Goal: Information Seeking & Learning: Find specific page/section

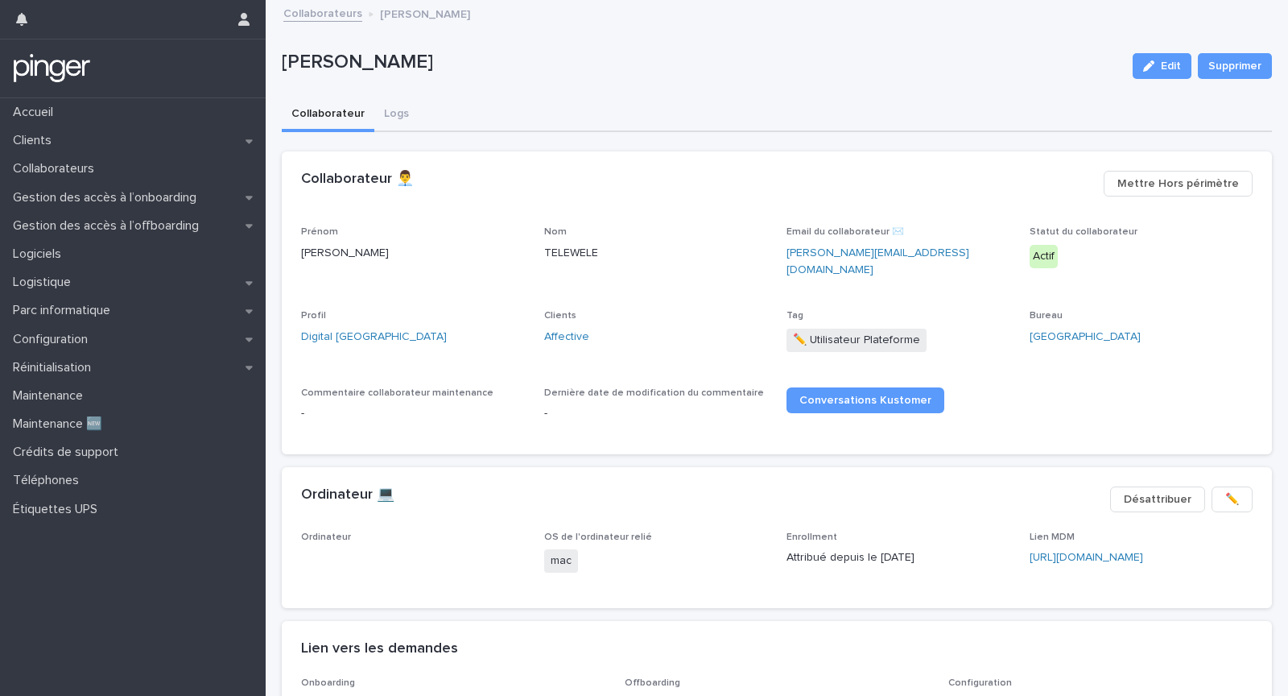
click at [561, 316] on div "Clients Affective" at bounding box center [656, 334] width 224 height 48
click at [561, 329] on link "Affective" at bounding box center [566, 336] width 45 height 17
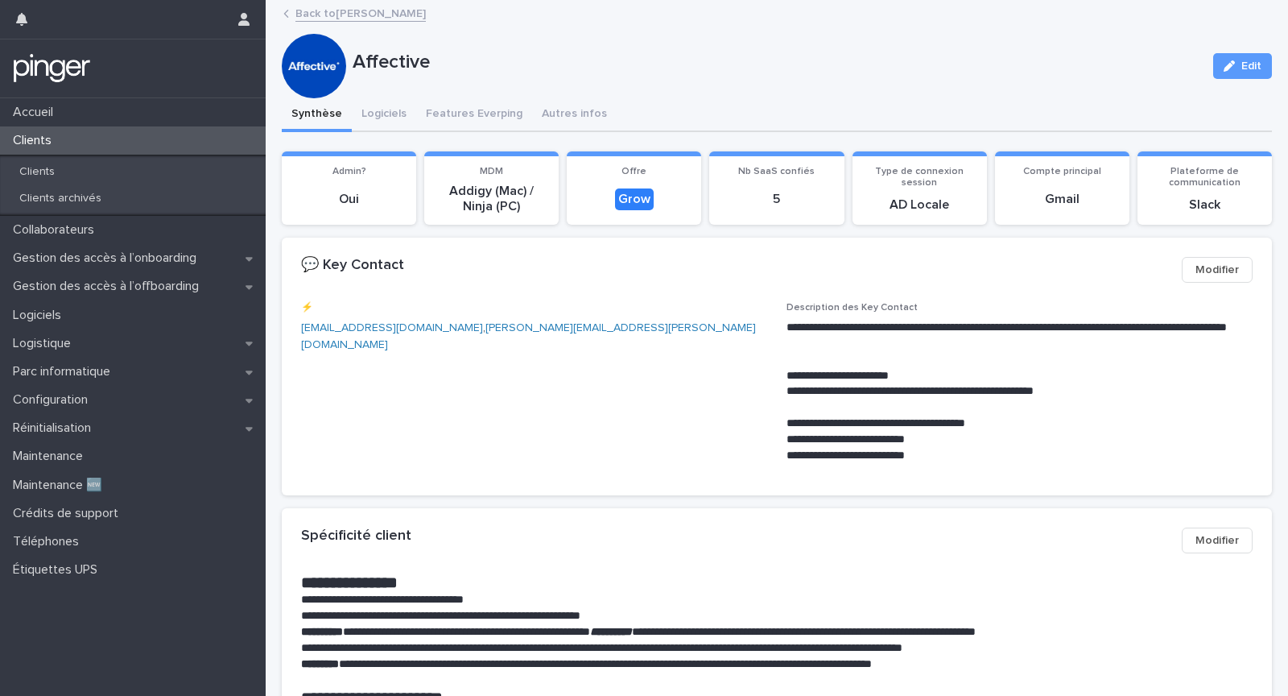
click at [767, 320] on div "**********" at bounding box center [777, 389] width 952 height 175
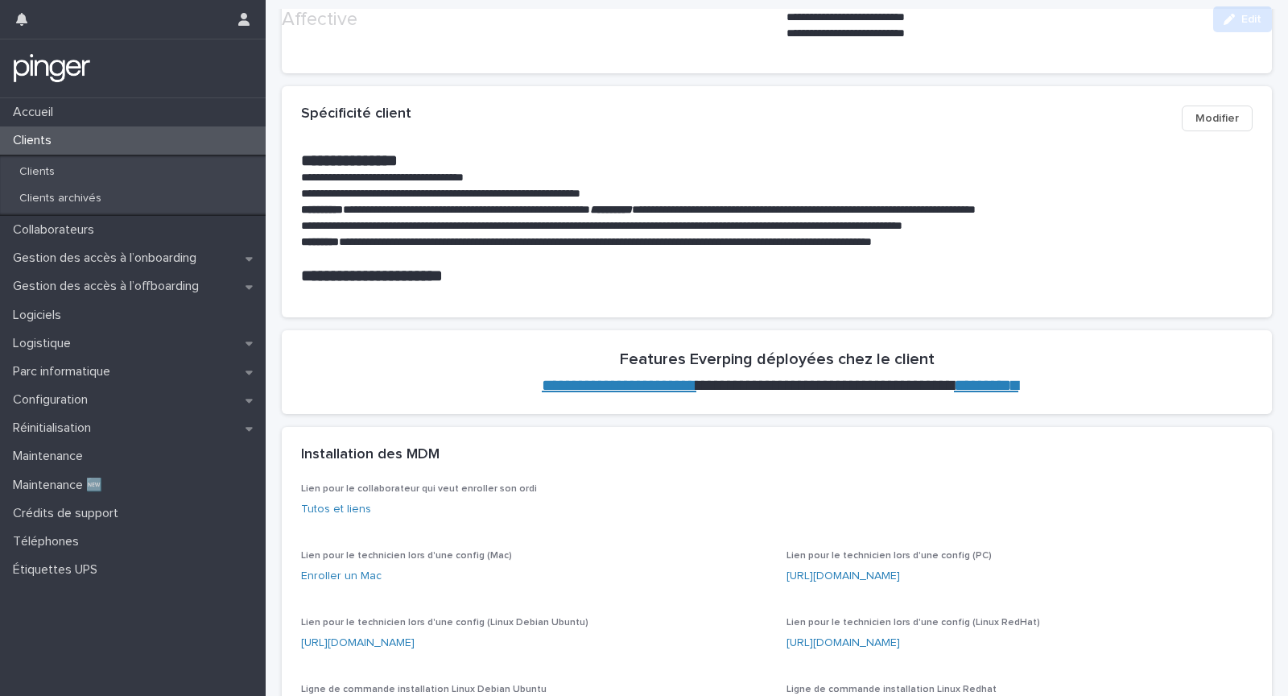
scroll to position [423, 0]
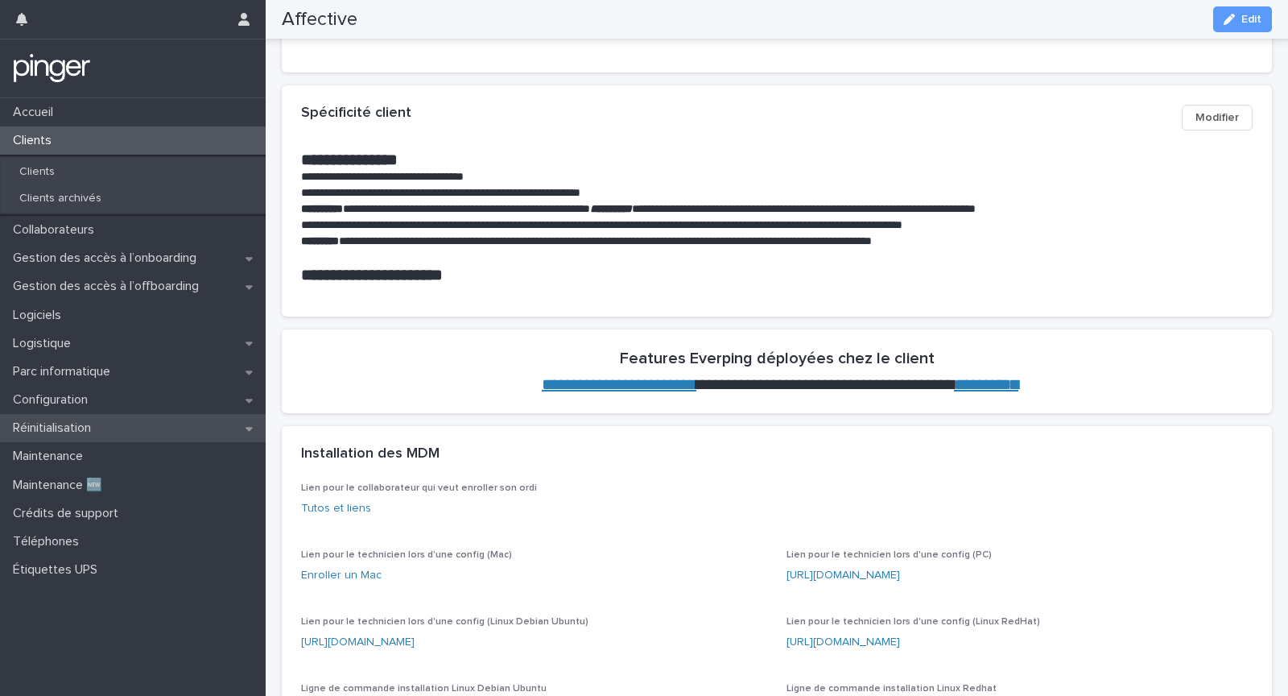
click at [139, 436] on div "Réinitialisation" at bounding box center [133, 428] width 266 height 28
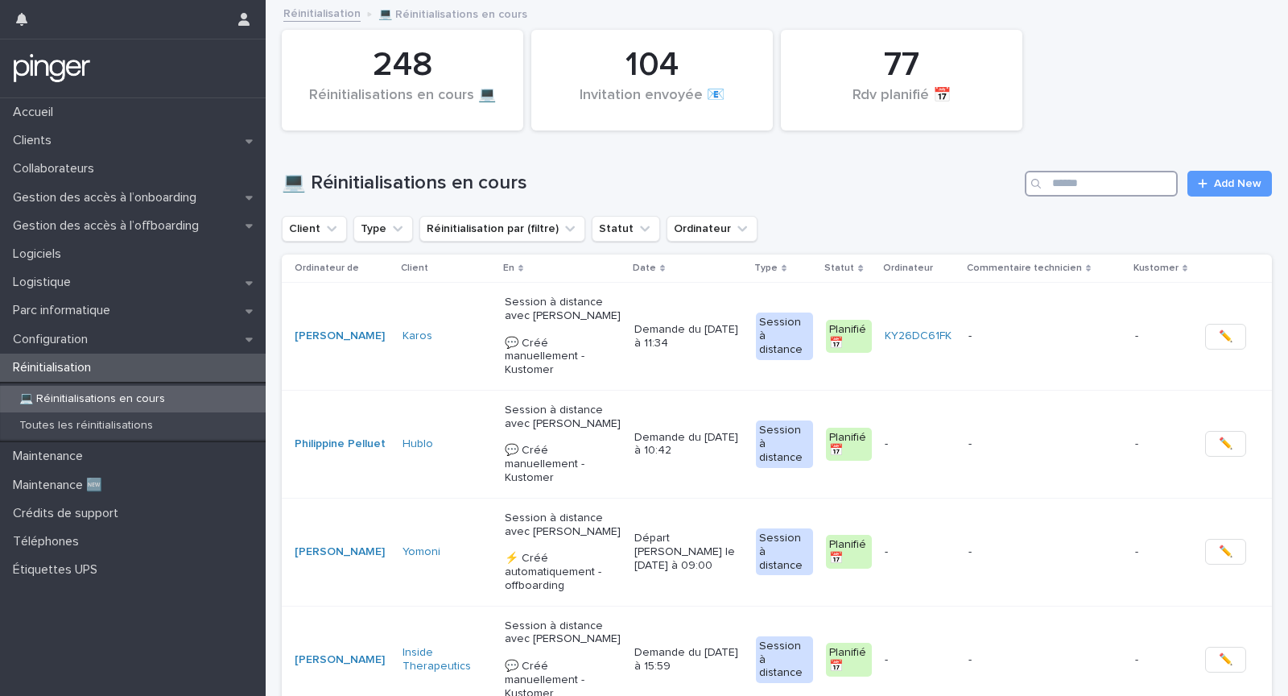
click at [1104, 182] on input "Search" at bounding box center [1101, 184] width 153 height 26
type input "*****"
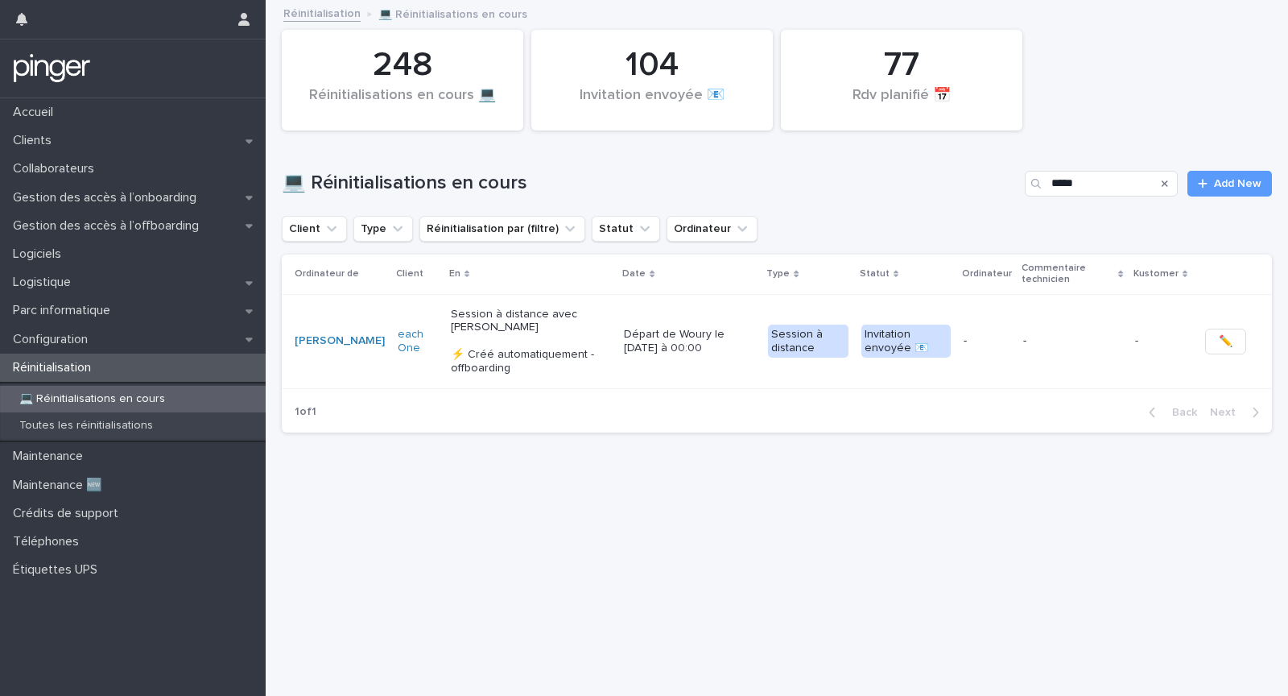
click at [663, 480] on div "Loading... Saving… Loading... Saving… 248 Réinitialisations en cours 💻  104 Inv…" at bounding box center [777, 329] width 1006 height 654
click at [686, 333] on p "Départ de Woury le 20/9/2025 à 00:00" at bounding box center [689, 341] width 131 height 27
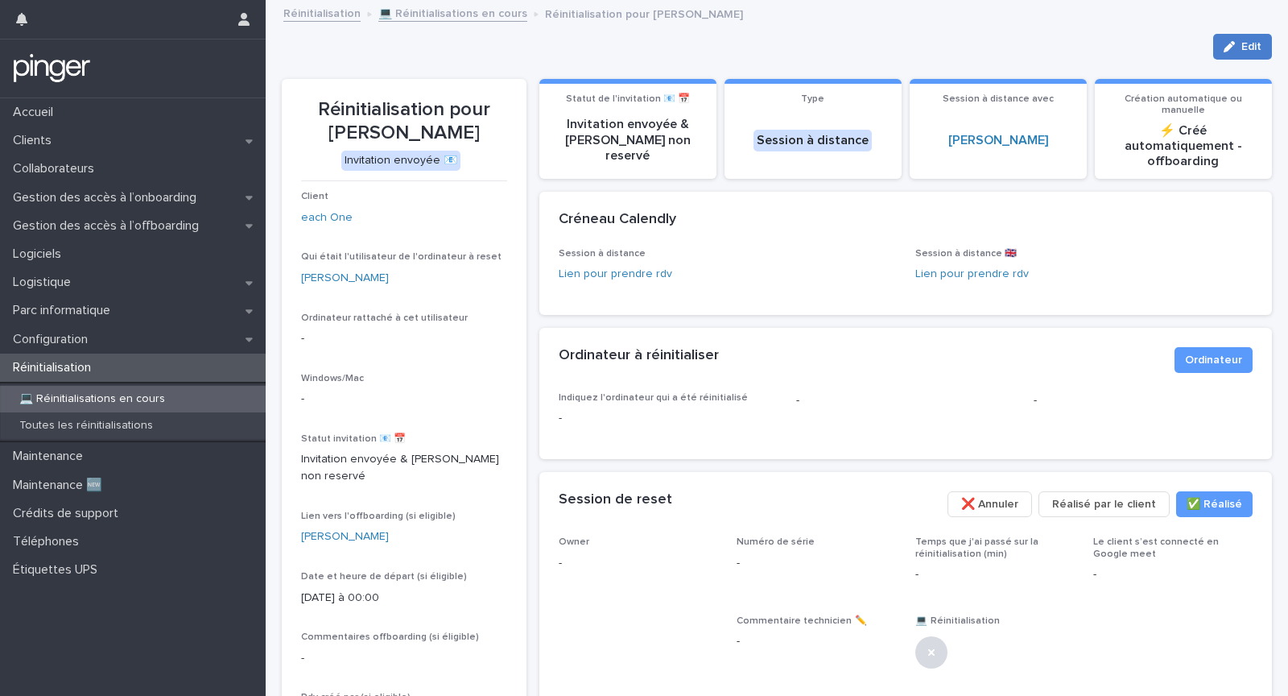
click at [1226, 52] on button "Edit" at bounding box center [1242, 47] width 59 height 26
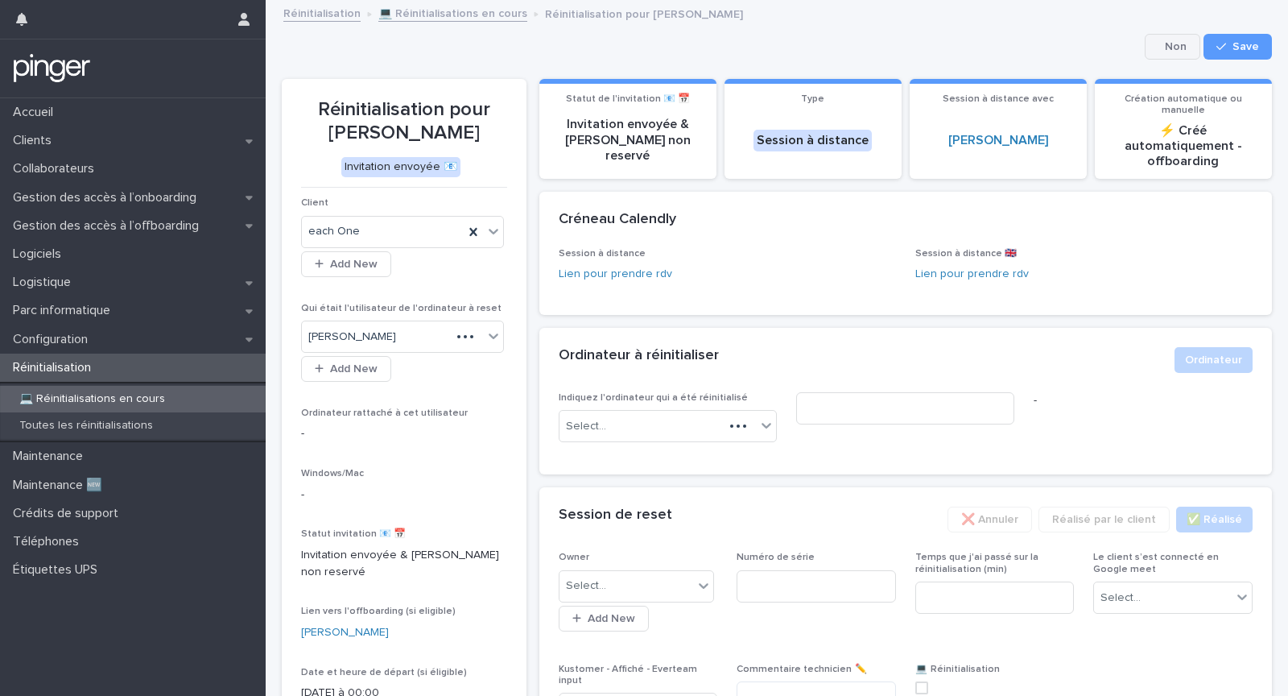
click at [1166, 52] on button "Cancel" at bounding box center [1173, 47] width 56 height 26
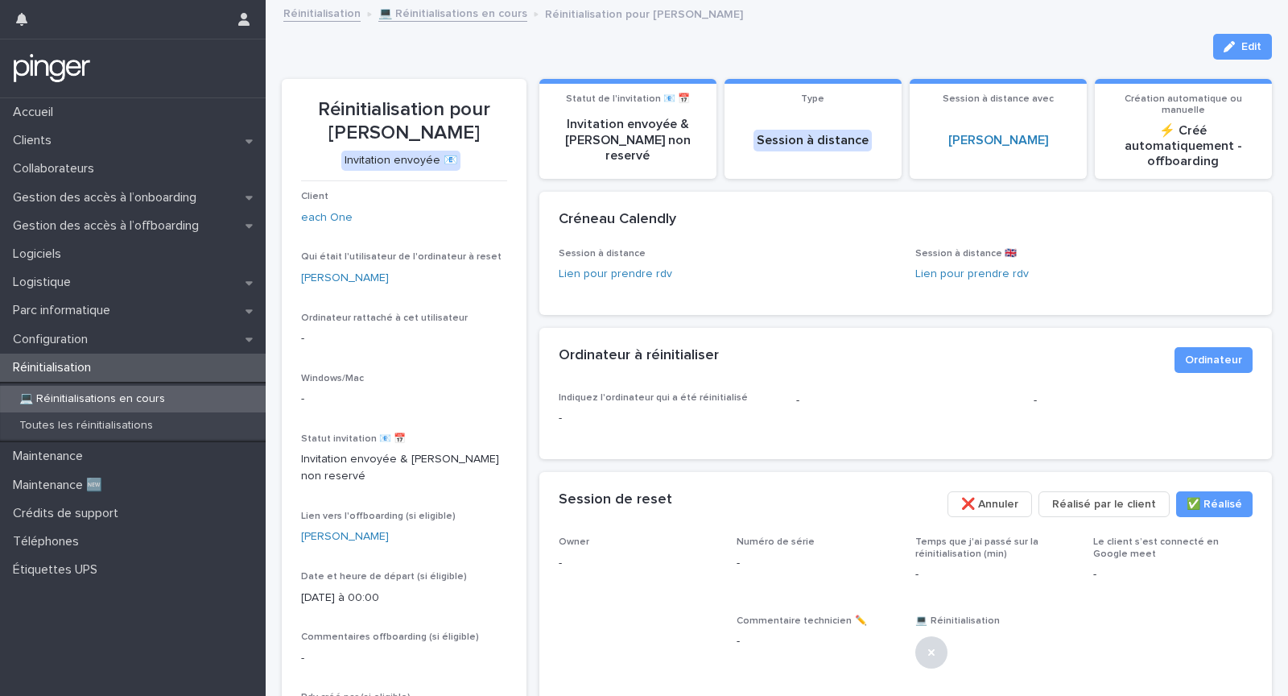
scroll to position [264, 0]
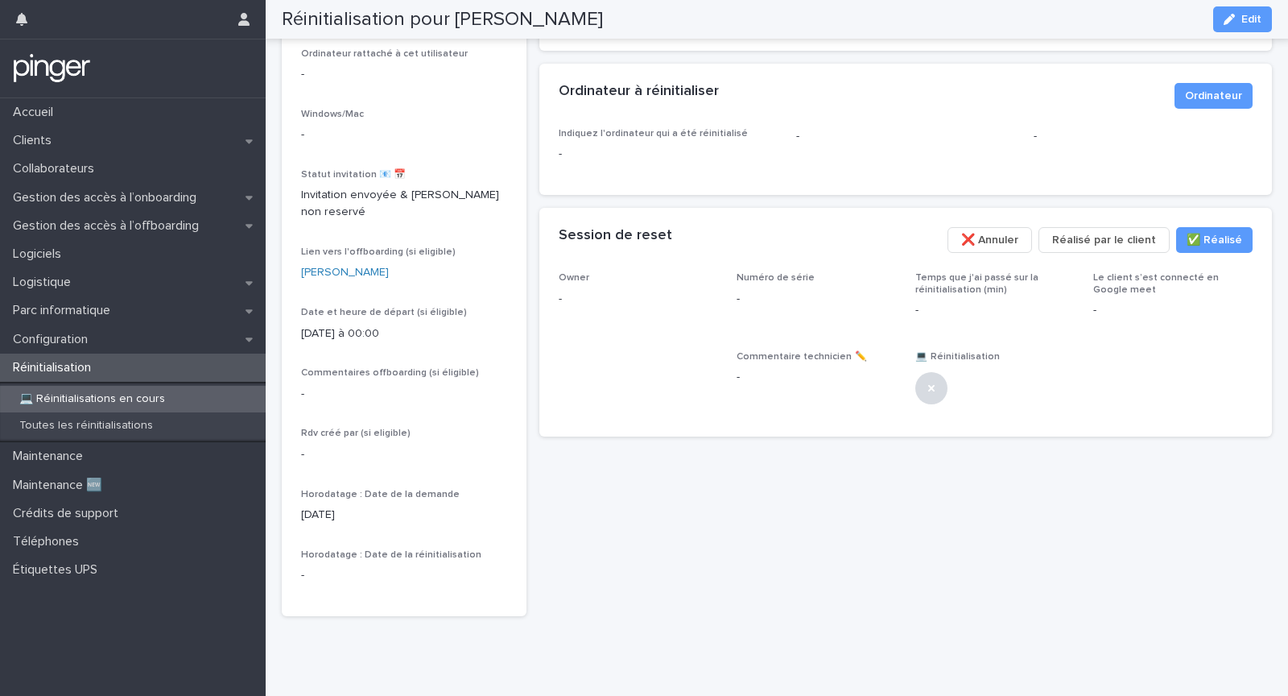
click at [1018, 232] on span "❌ Annuler" at bounding box center [989, 240] width 57 height 16
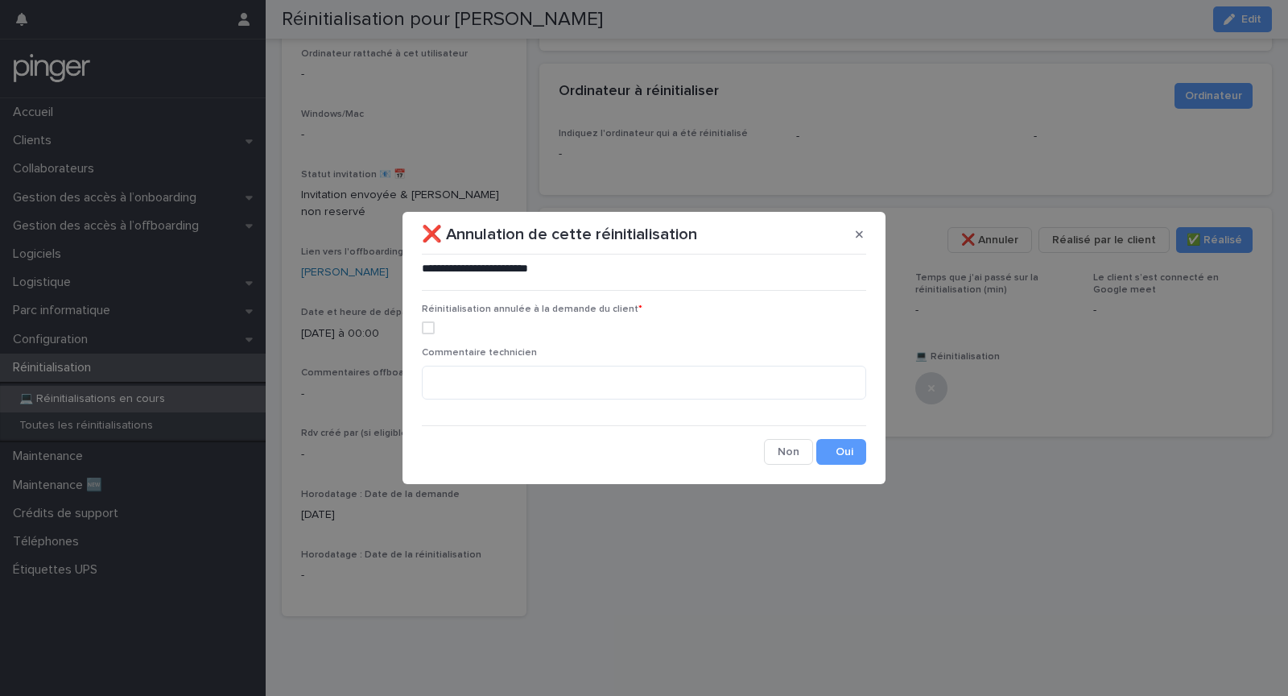
click at [490, 314] on p "Réinitialisation annulée à la demande du client *" at bounding box center [644, 309] width 444 height 11
click at [490, 323] on label at bounding box center [644, 327] width 444 height 13
click at [835, 448] on button "Save" at bounding box center [841, 452] width 50 height 26
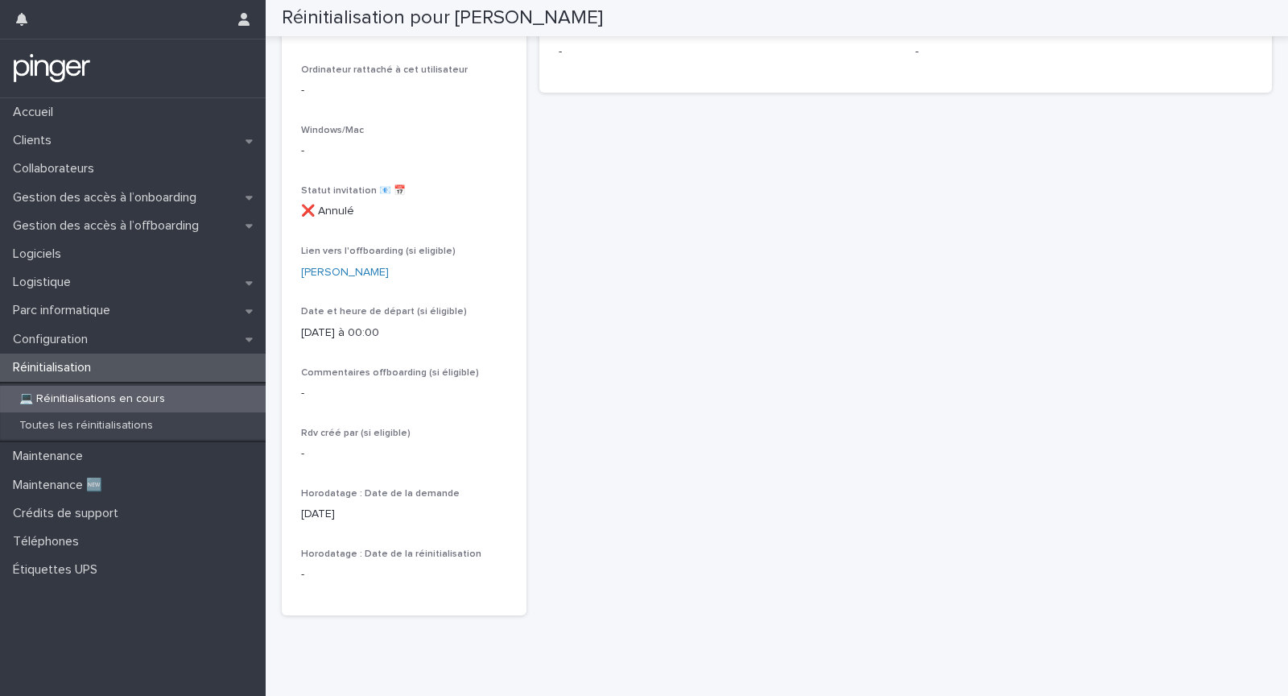
scroll to position [221, 0]
click at [169, 373] on div "Réinitialisation" at bounding box center [133, 367] width 266 height 28
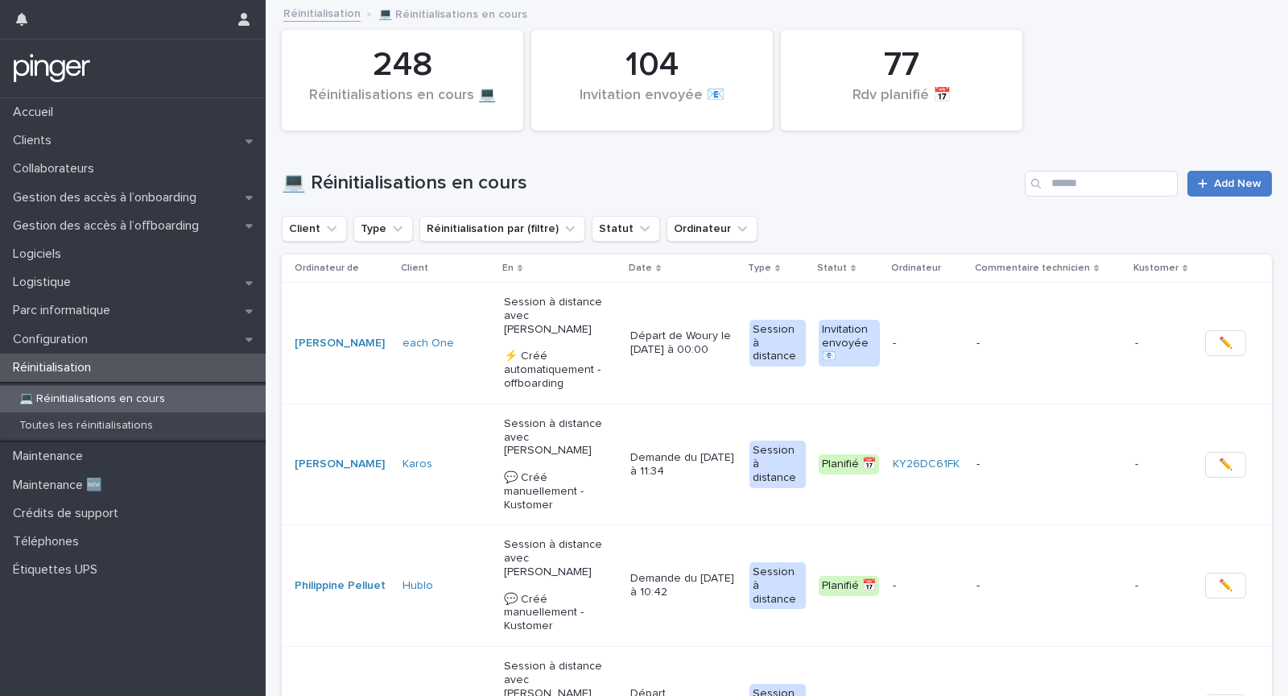
click at [1240, 188] on span "Add New" at bounding box center [1238, 183] width 48 height 11
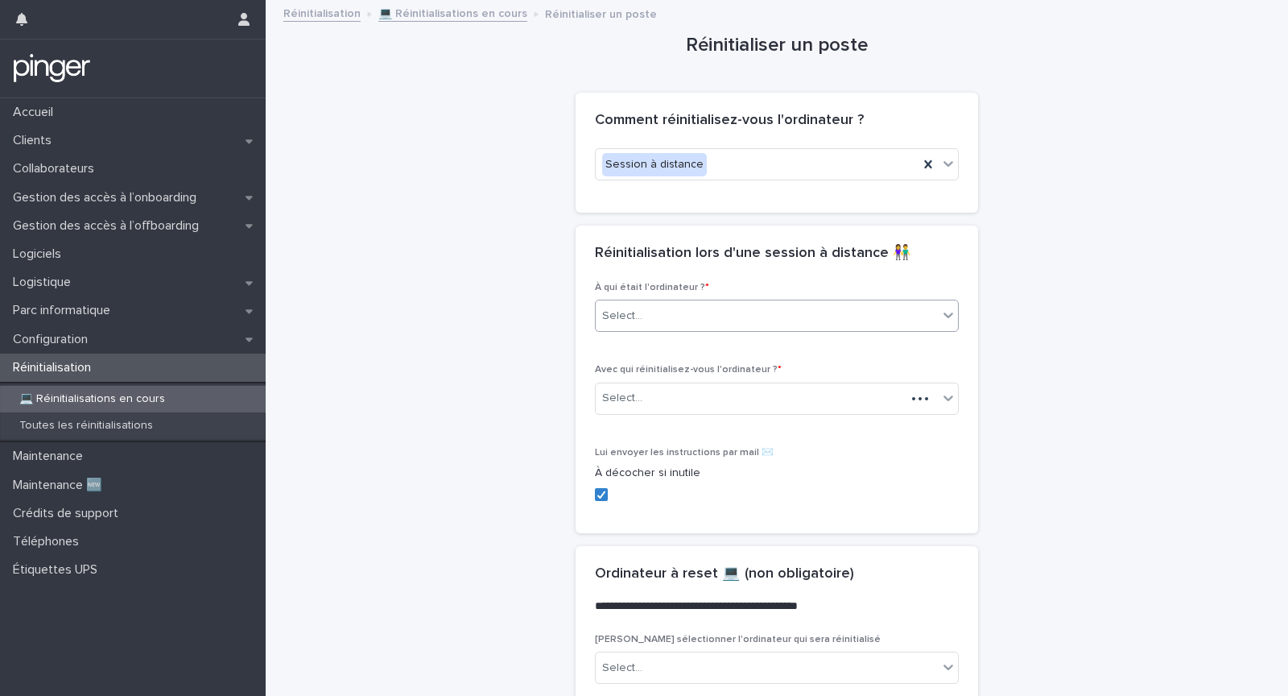
click at [673, 324] on div "Select..." at bounding box center [767, 316] width 342 height 27
click at [672, 359] on div "Pas dans Pinger / Inconnu" at bounding box center [777, 373] width 362 height 28
click at [676, 312] on div "Pas dans Pinger / Inconnu" at bounding box center [672, 315] width 140 height 23
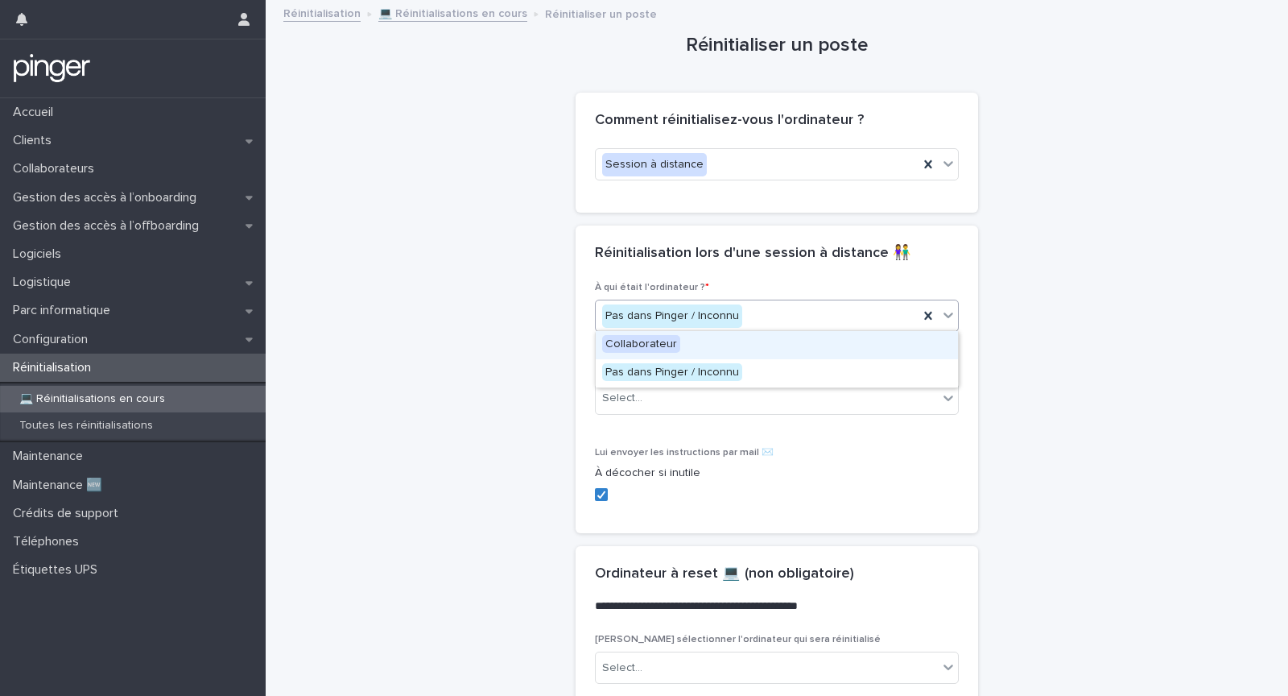
click at [672, 345] on span "Collaborateur" at bounding box center [641, 344] width 78 height 18
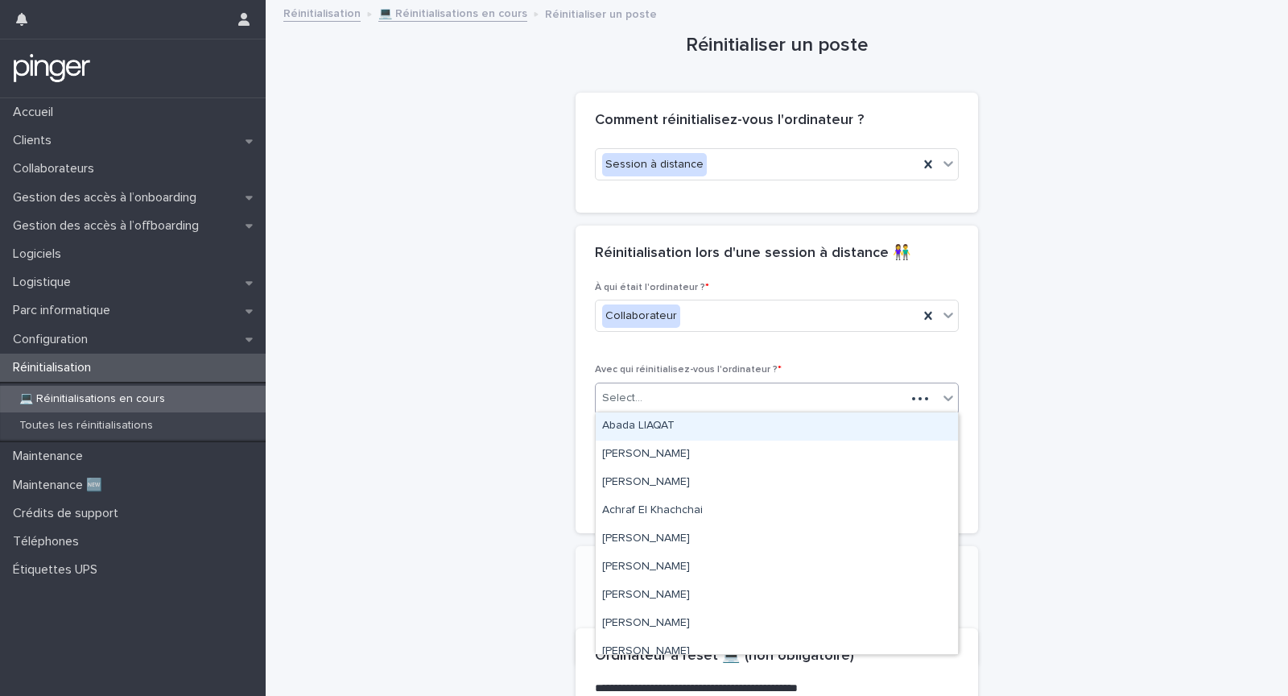
click at [664, 399] on div "Select..." at bounding box center [751, 398] width 310 height 27
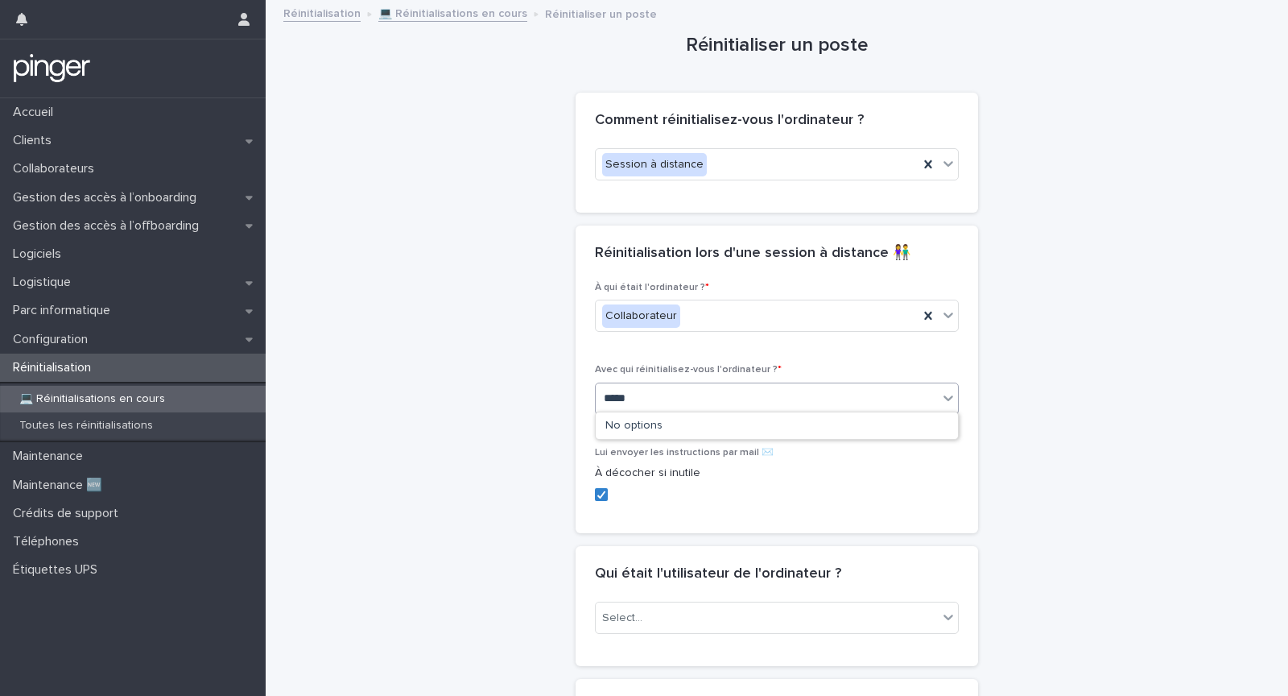
type input "******"
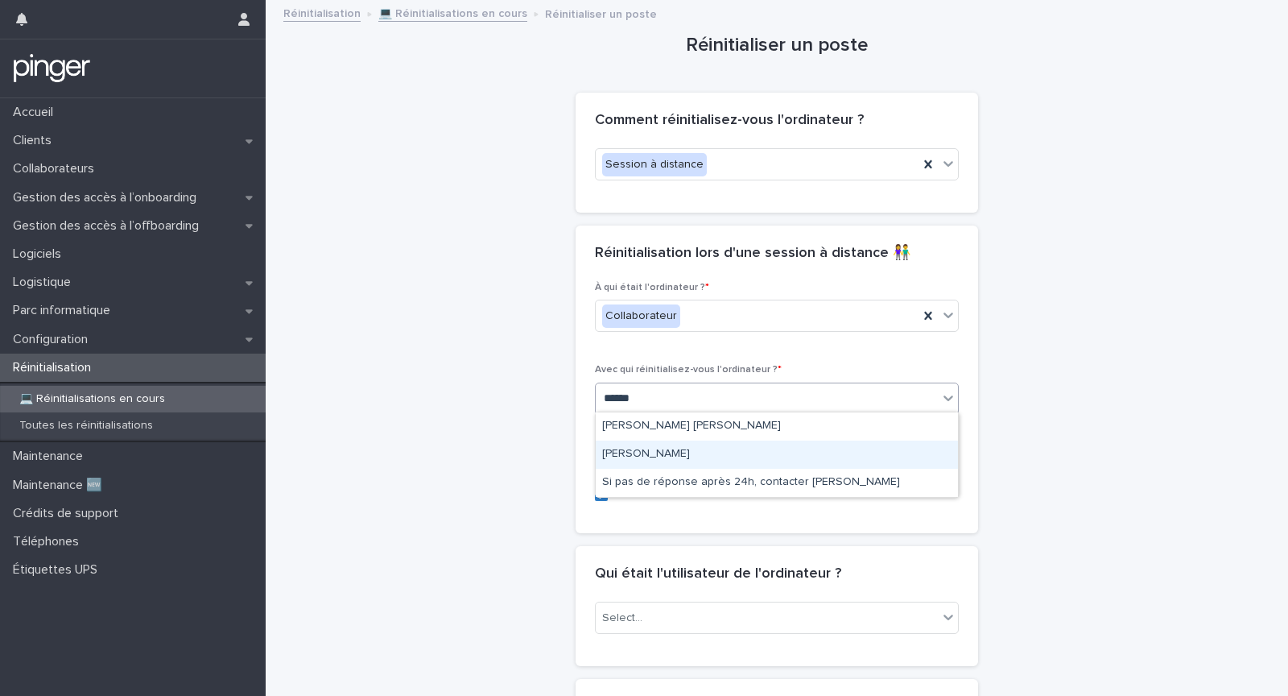
click at [702, 448] on div "Monica AMPOFO" at bounding box center [777, 454] width 362 height 28
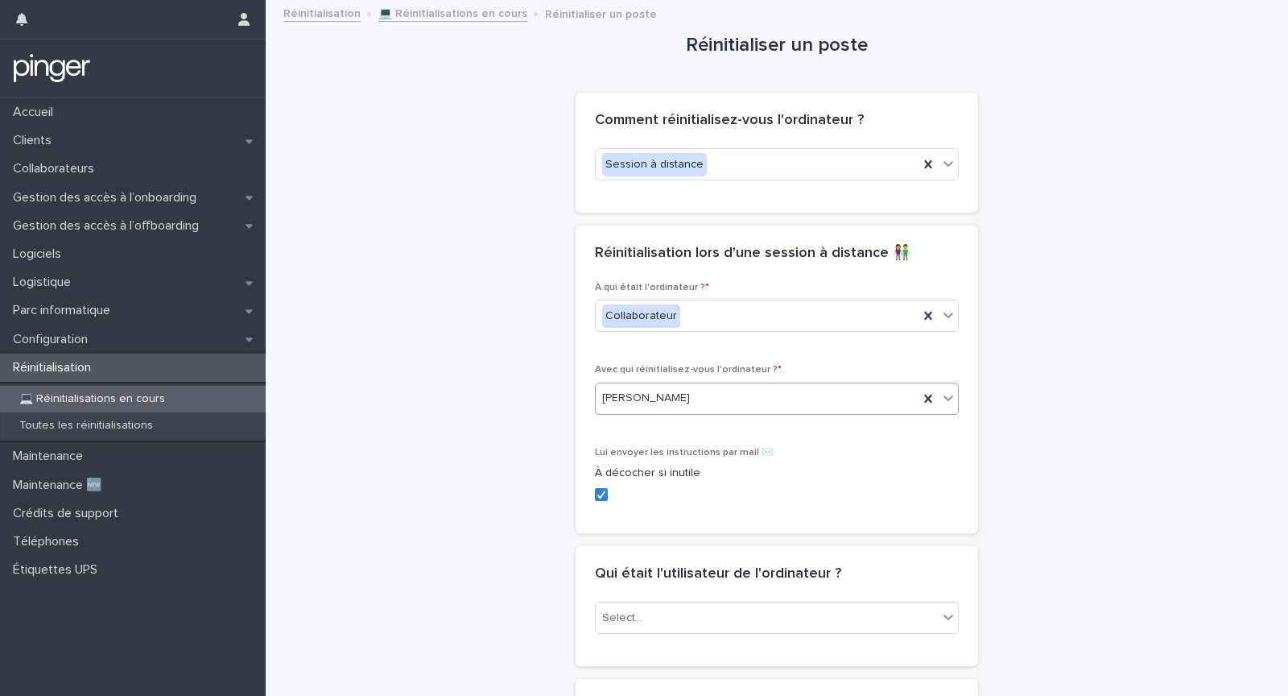
scroll to position [169, 0]
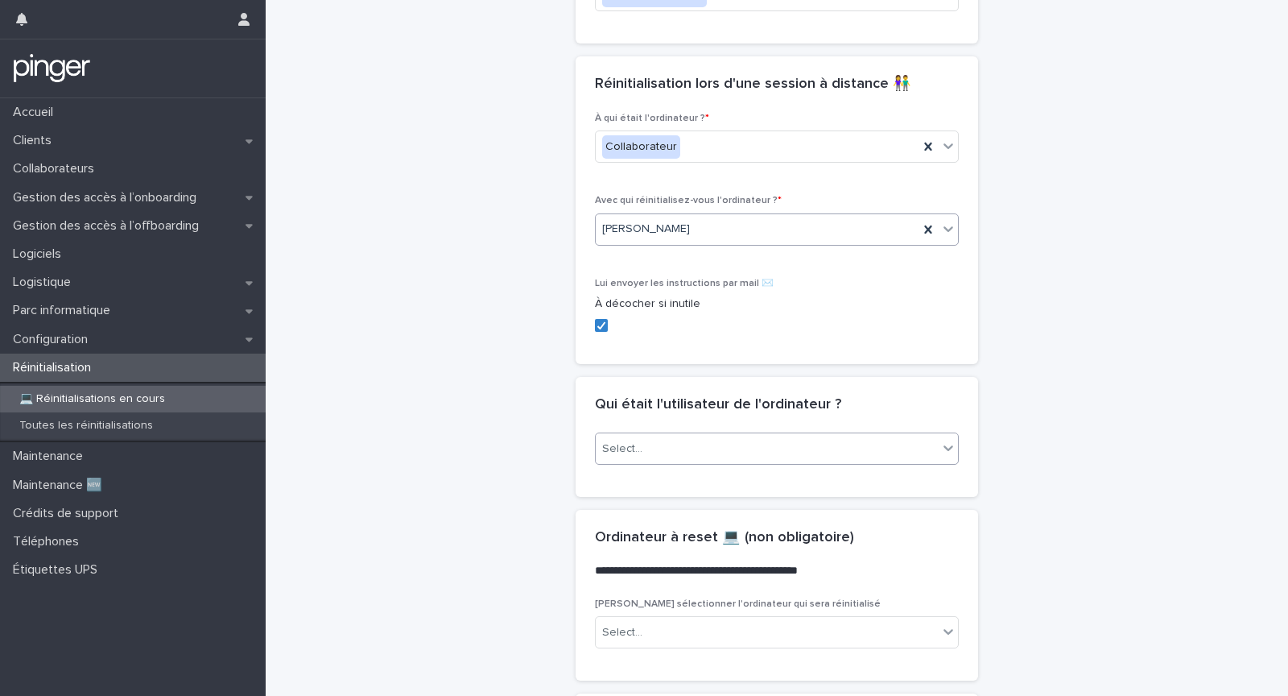
click at [704, 444] on div "Select..." at bounding box center [767, 449] width 342 height 27
type input "********"
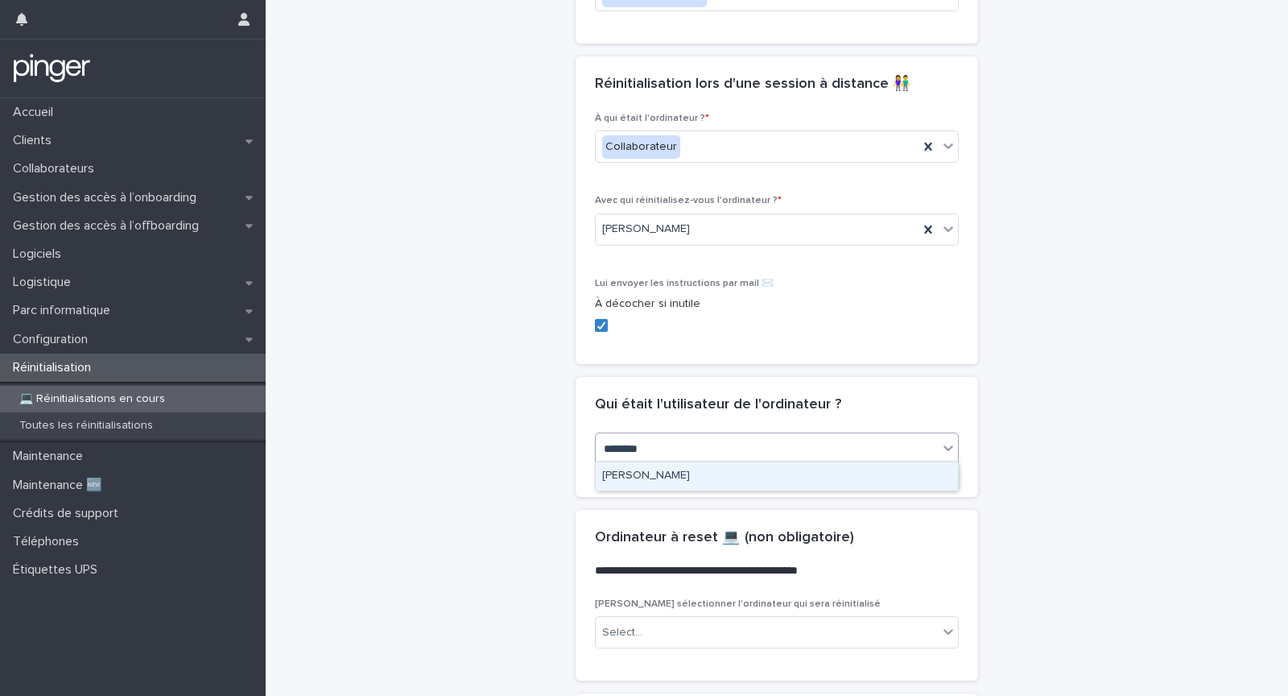
click at [677, 473] on div "Woury BARRY" at bounding box center [777, 476] width 362 height 28
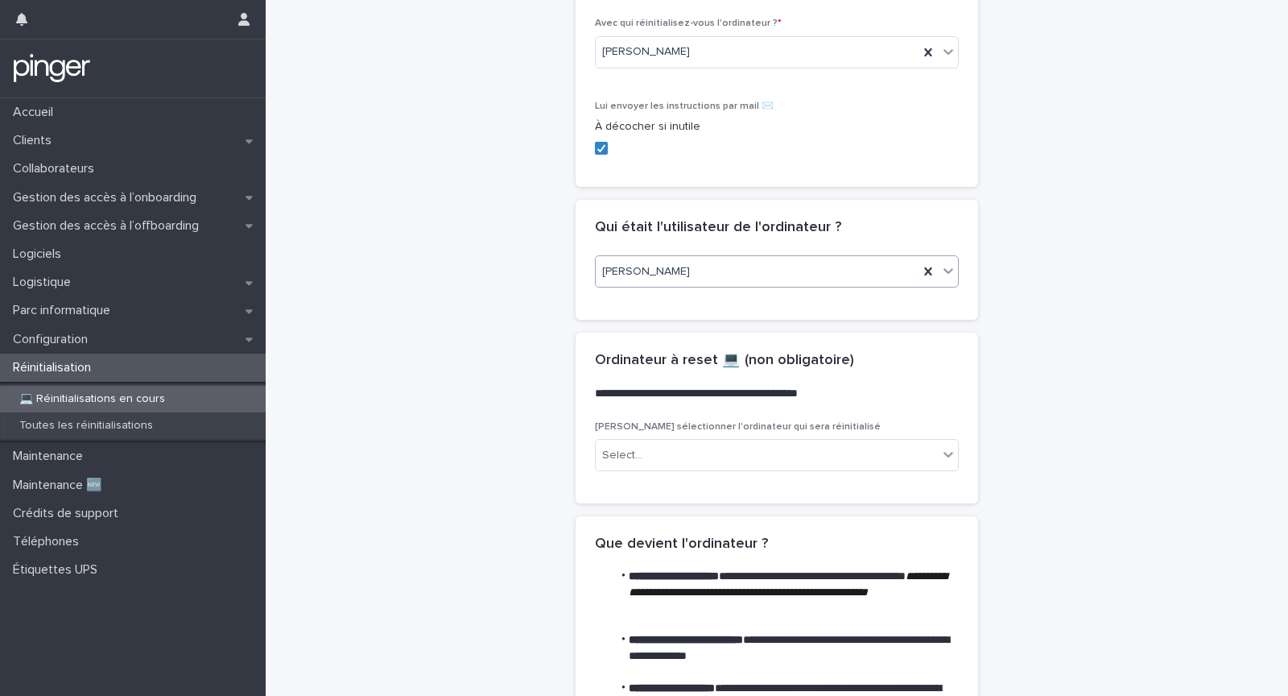
scroll to position [521, 0]
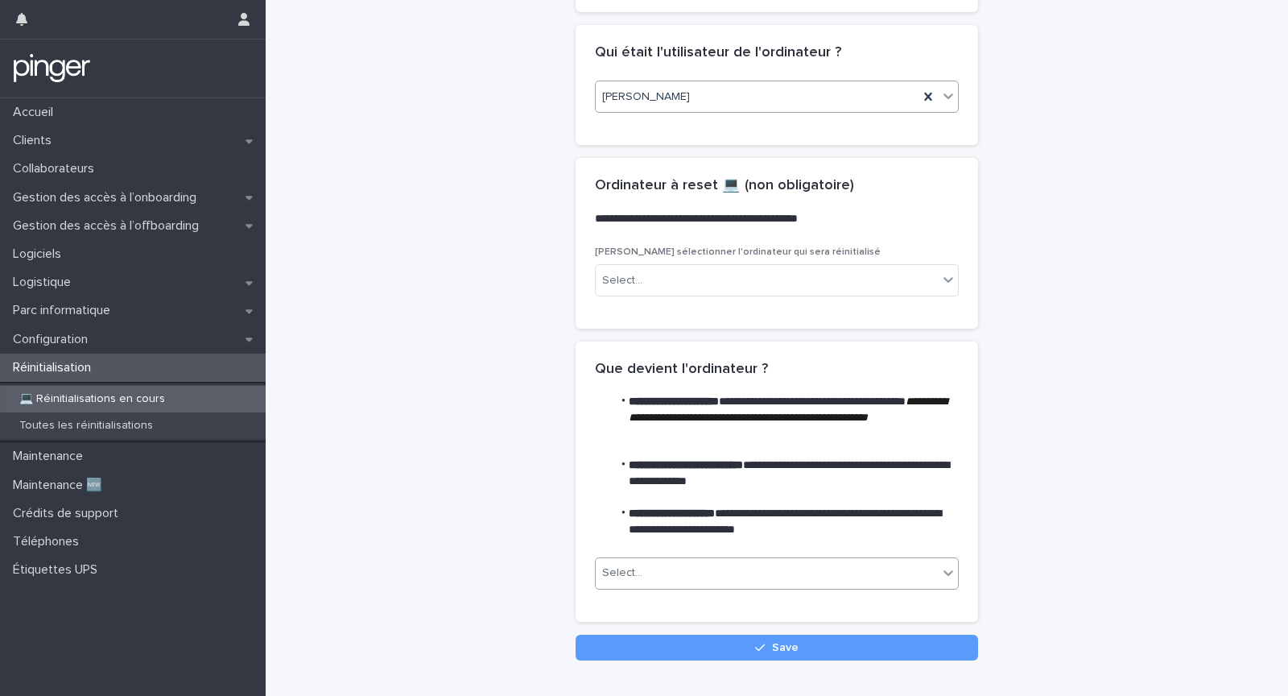
click at [653, 562] on div "Select..." at bounding box center [767, 573] width 342 height 27
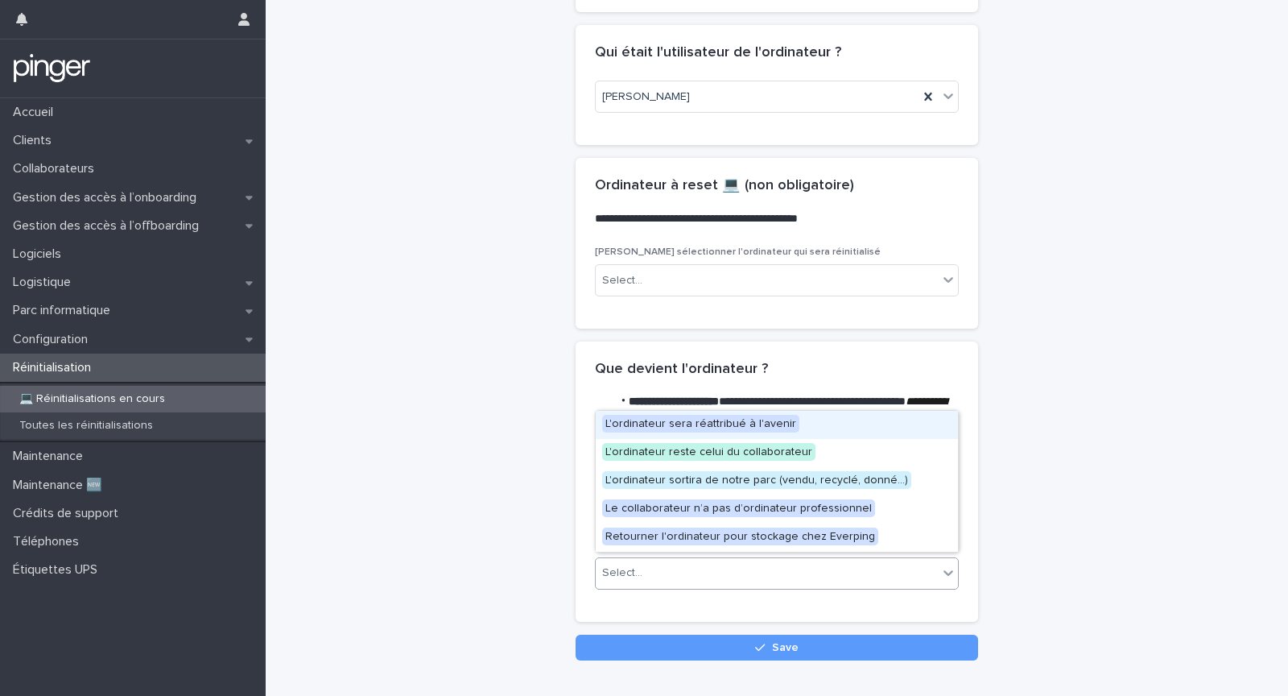
click at [677, 421] on span "L'ordinateur sera réattribué à l'avenir" at bounding box center [700, 424] width 197 height 18
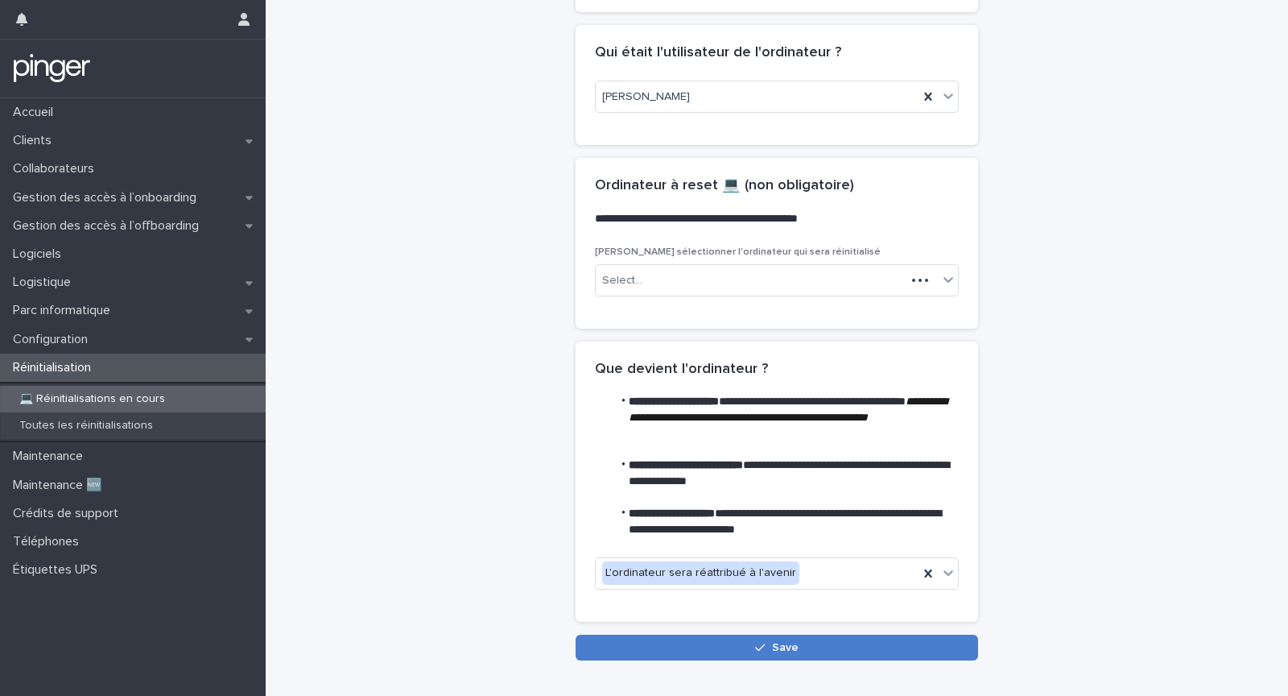
click at [674, 642] on button "Save" at bounding box center [777, 647] width 403 height 26
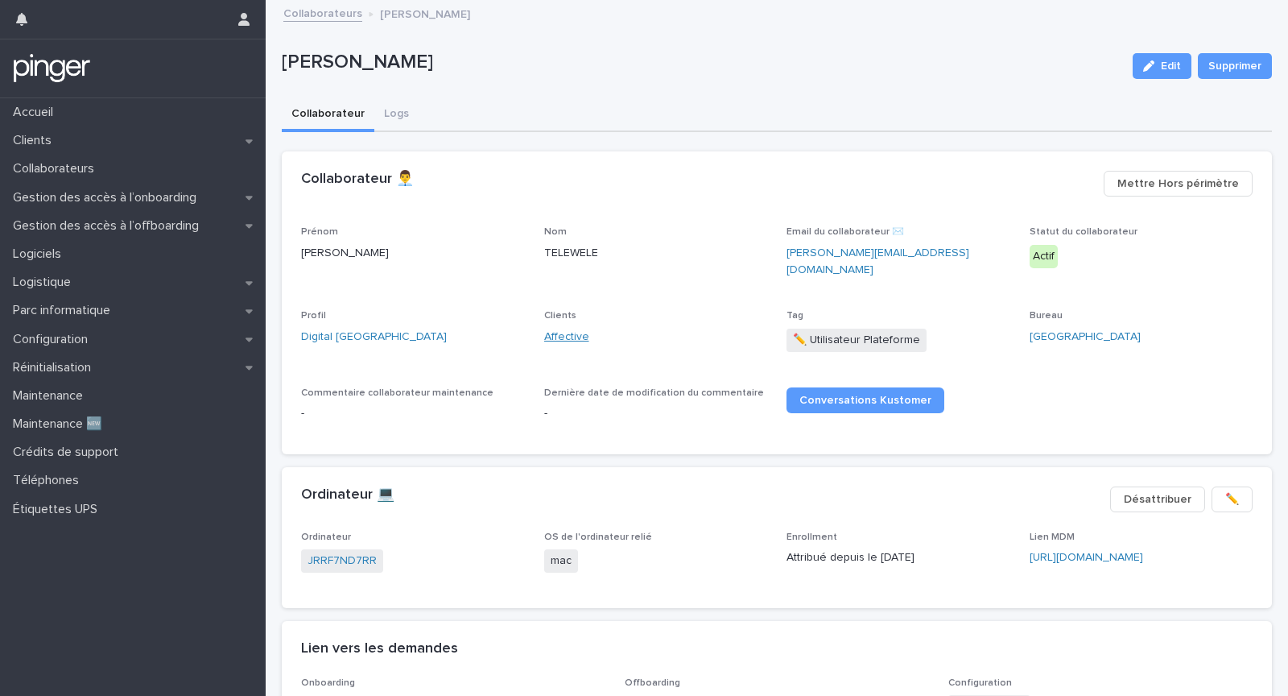
click at [562, 328] on link "Affective" at bounding box center [566, 336] width 45 height 17
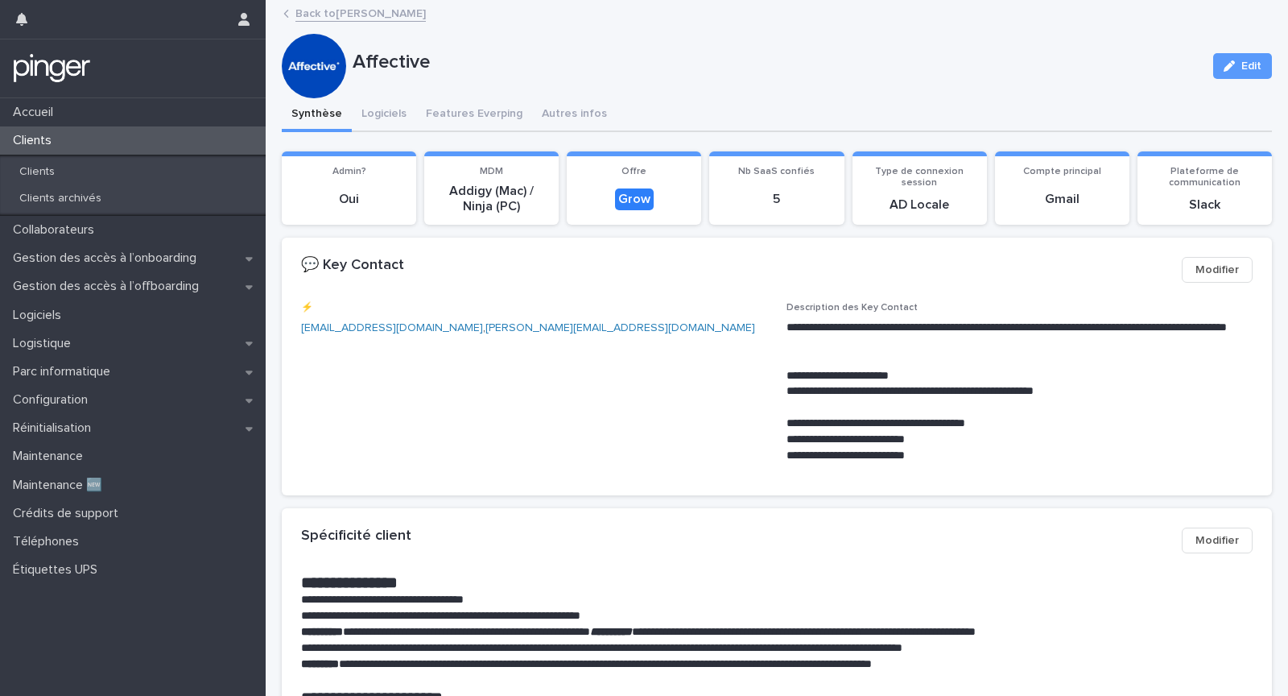
click at [667, 386] on span "⚡️ nada.brandao@affective.fr , camille.radicchi@affective.fr" at bounding box center [534, 389] width 466 height 175
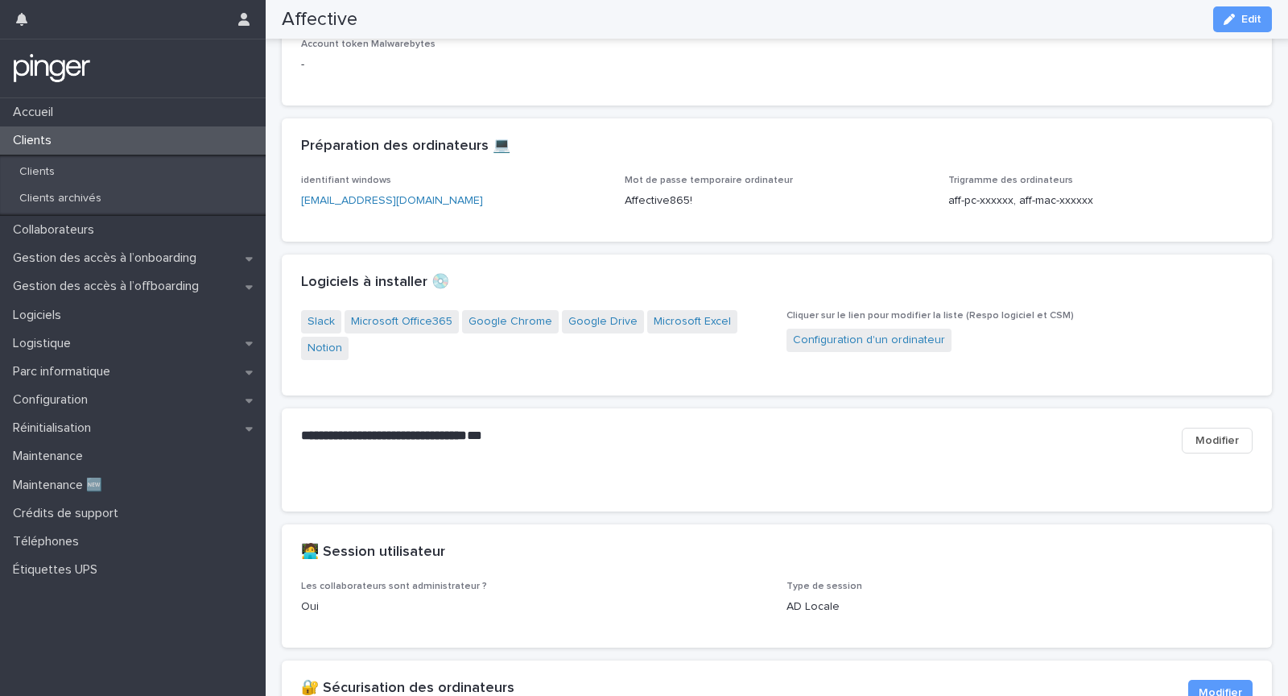
scroll to position [1340, 0]
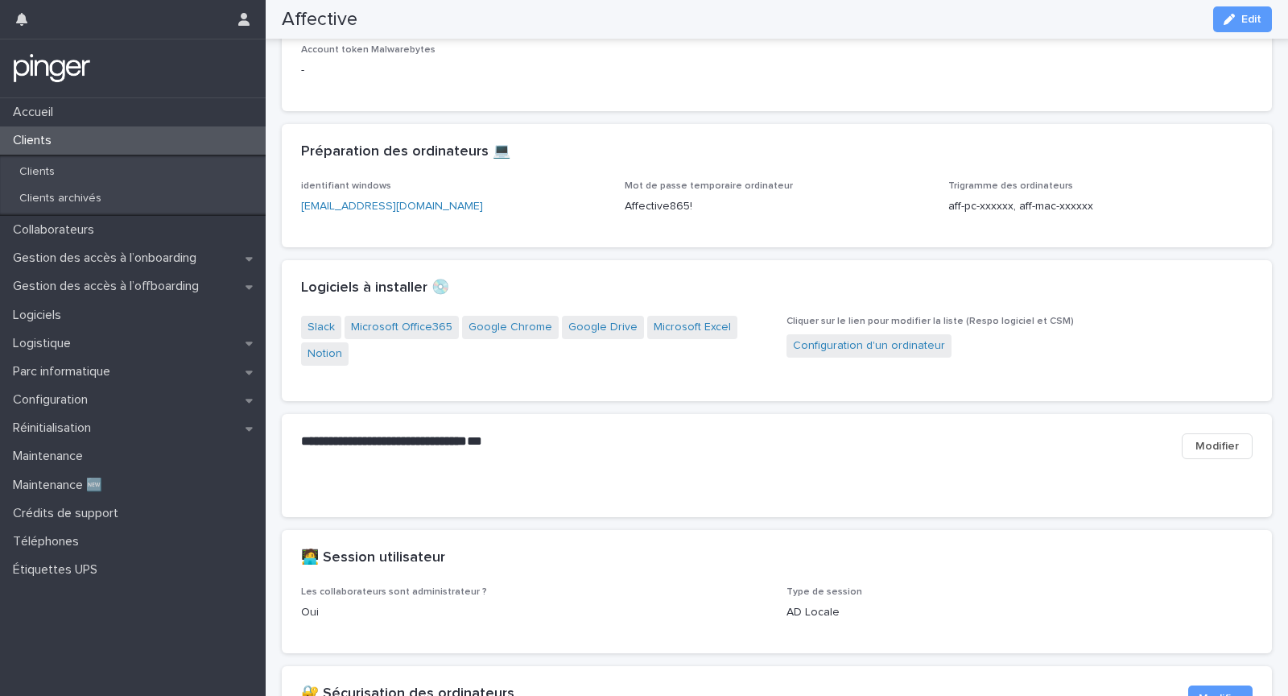
click at [643, 215] on p "Affective865!" at bounding box center [777, 206] width 304 height 17
copy p "Affective865!"
click at [603, 414] on div "Loading... Saving… Logiciels à installer 💿​ ••• Slack Microsoft Office365 Googl…" at bounding box center [777, 337] width 990 height 154
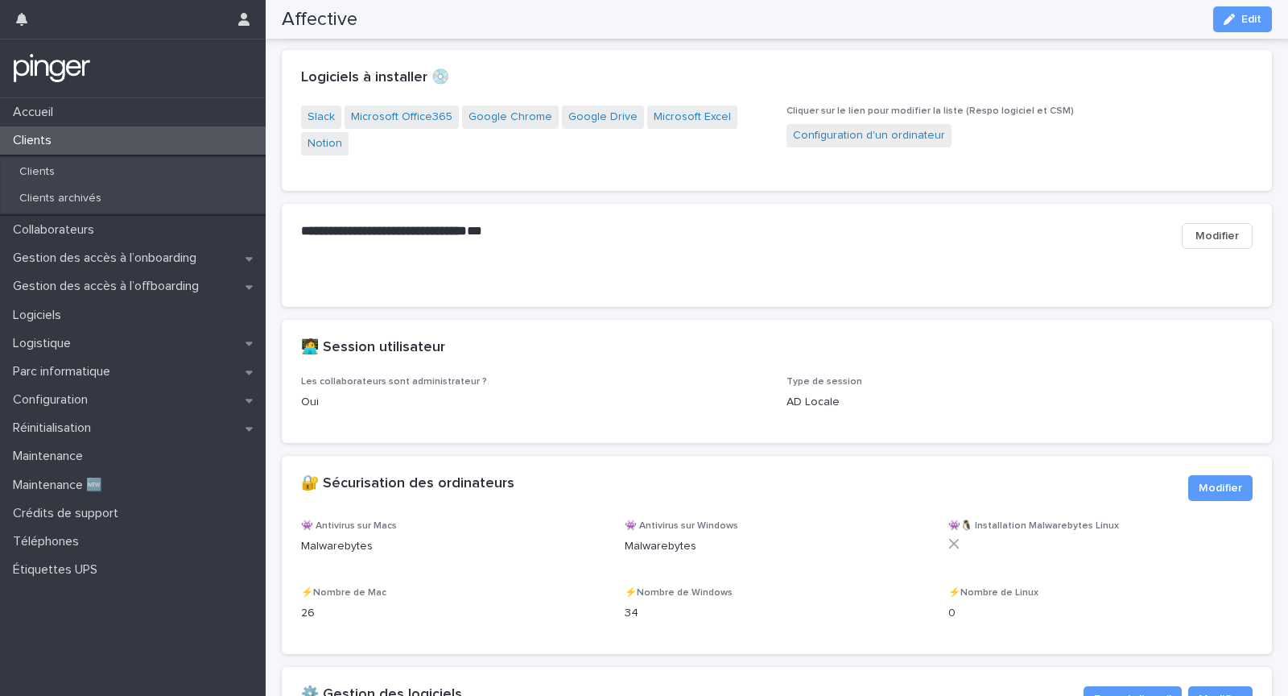
scroll to position [1601, 0]
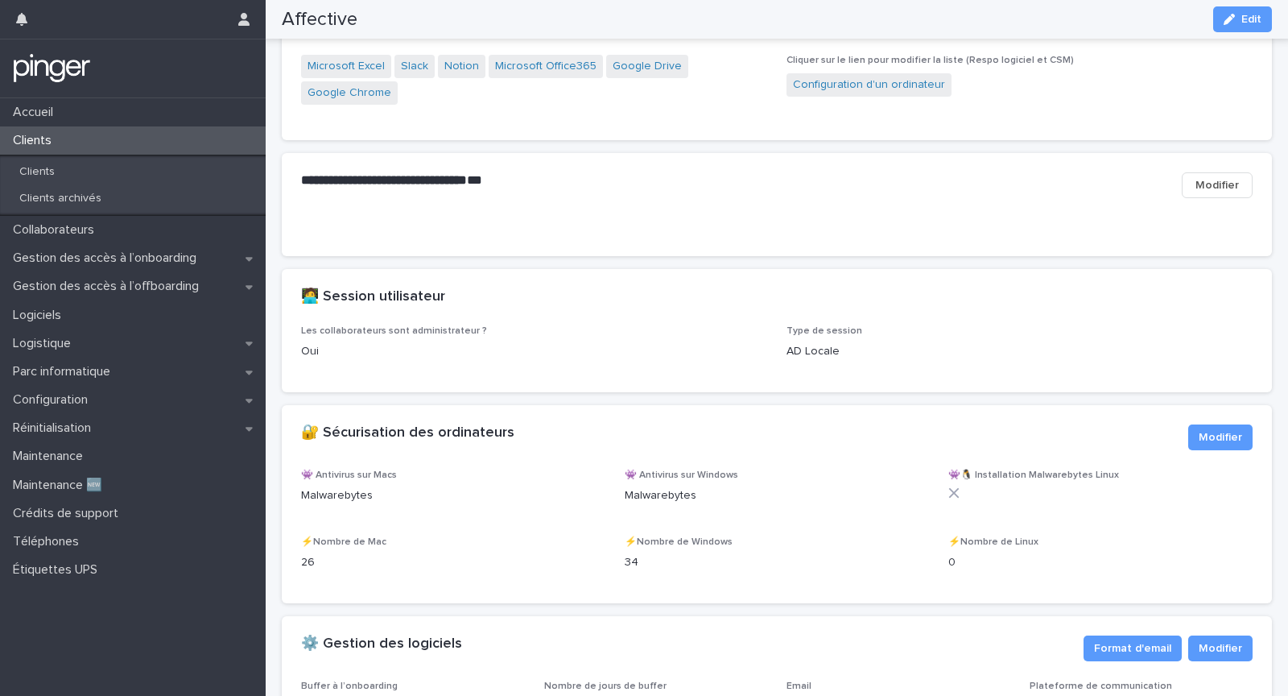
click at [538, 256] on div "•••" at bounding box center [777, 236] width 990 height 39
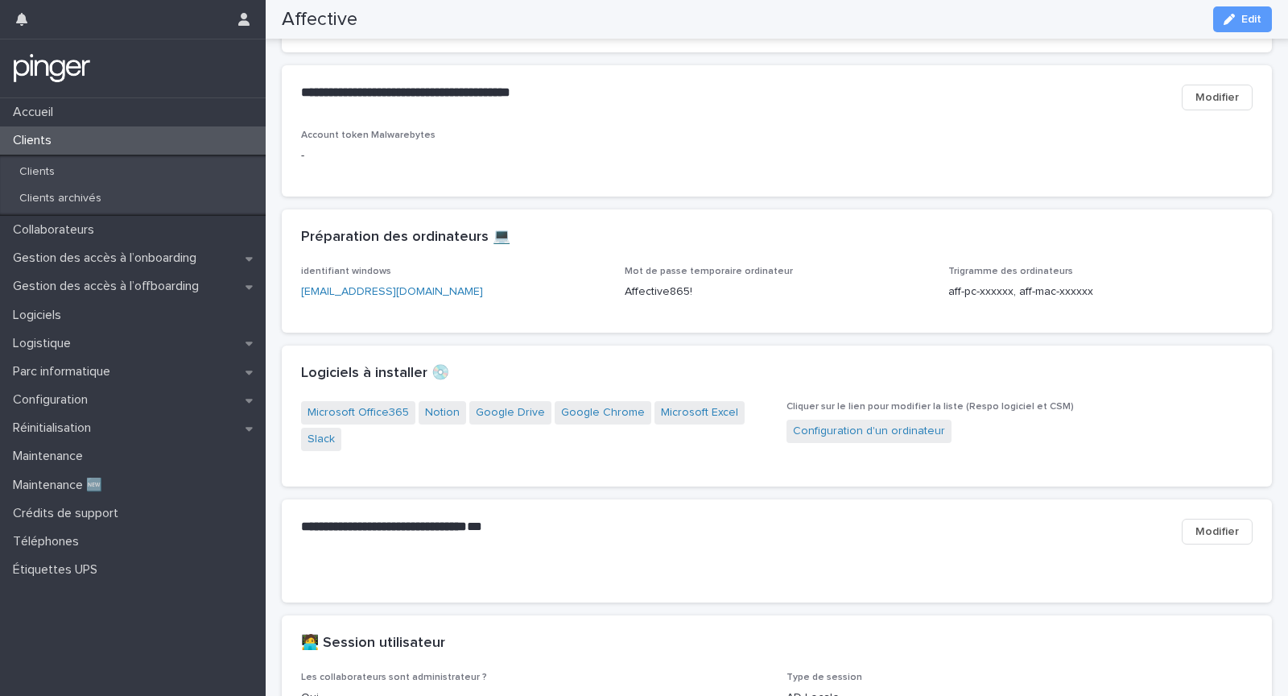
scroll to position [1315, 0]
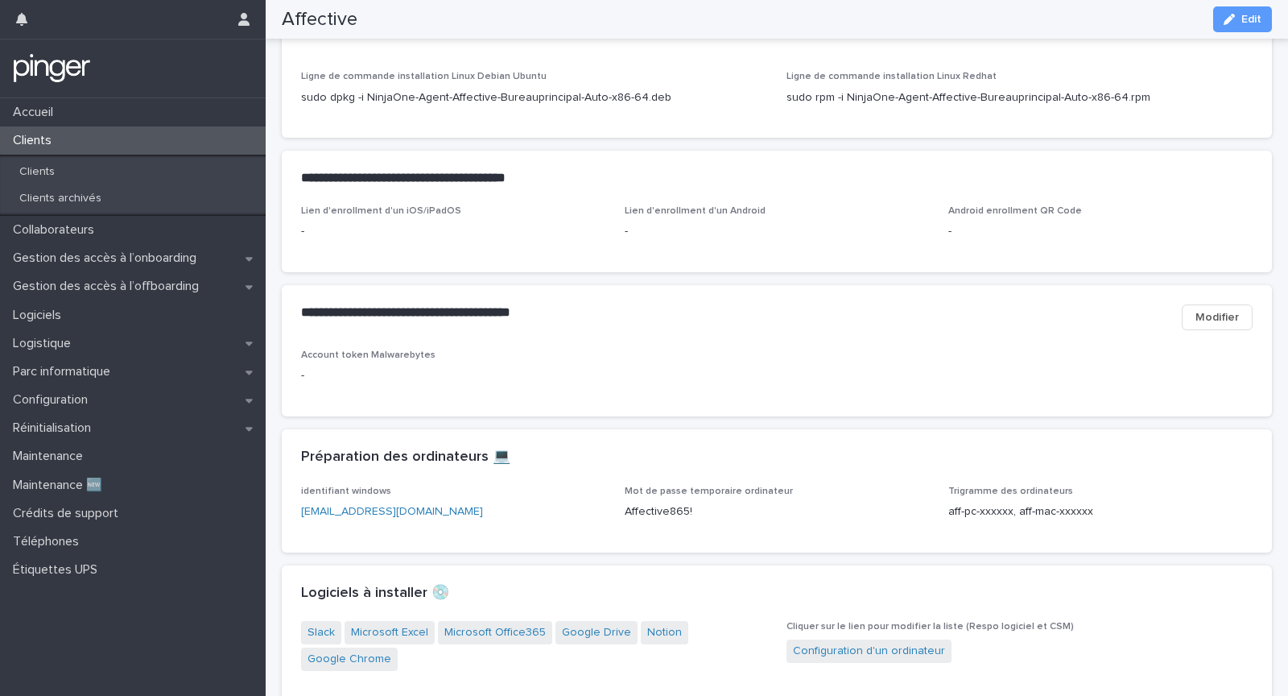
scroll to position [814, 0]
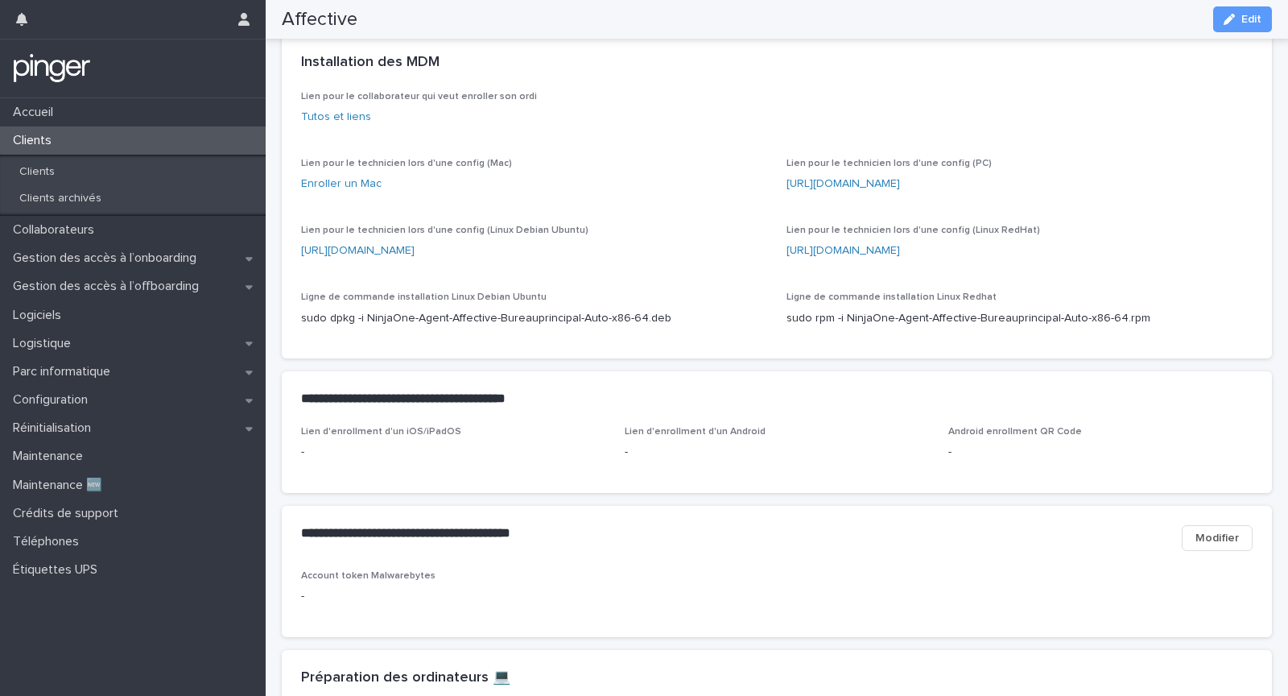
click at [510, 493] on div "Lien d'enrollment d'un iOS/iPadOS - Lien d'enrollment d'un Android - Android en…" at bounding box center [777, 459] width 990 height 67
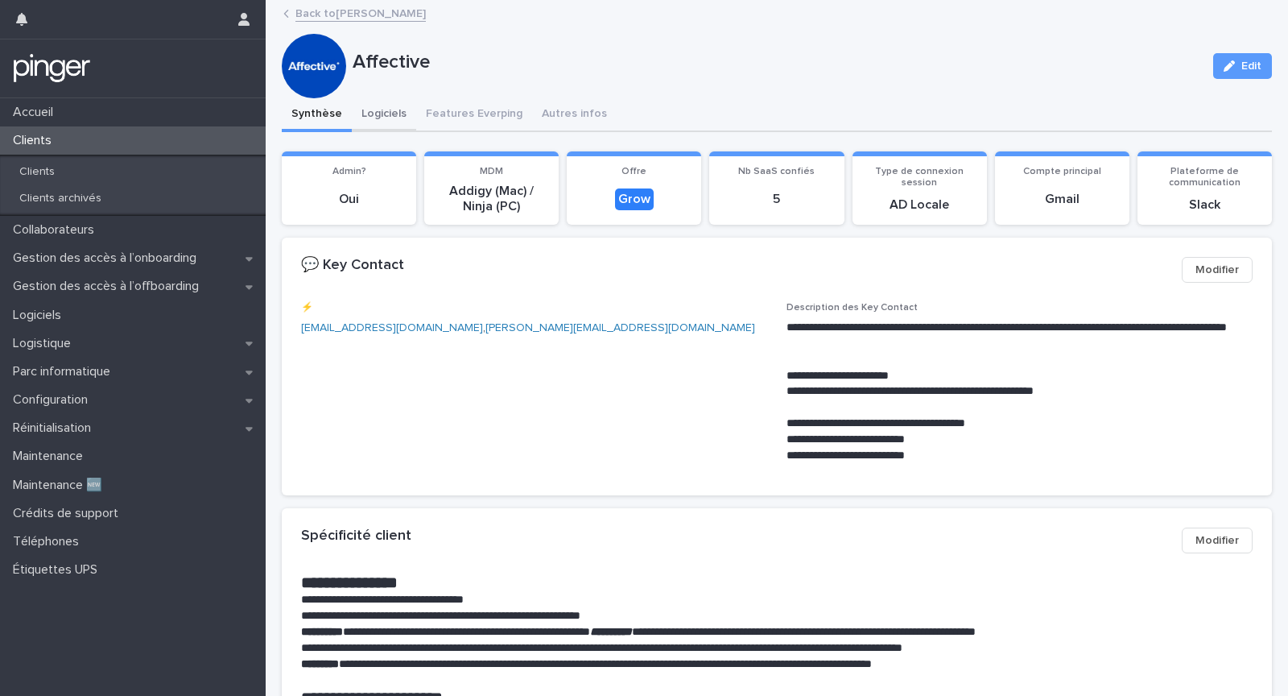
click at [381, 114] on button "Logiciels" at bounding box center [384, 115] width 64 height 34
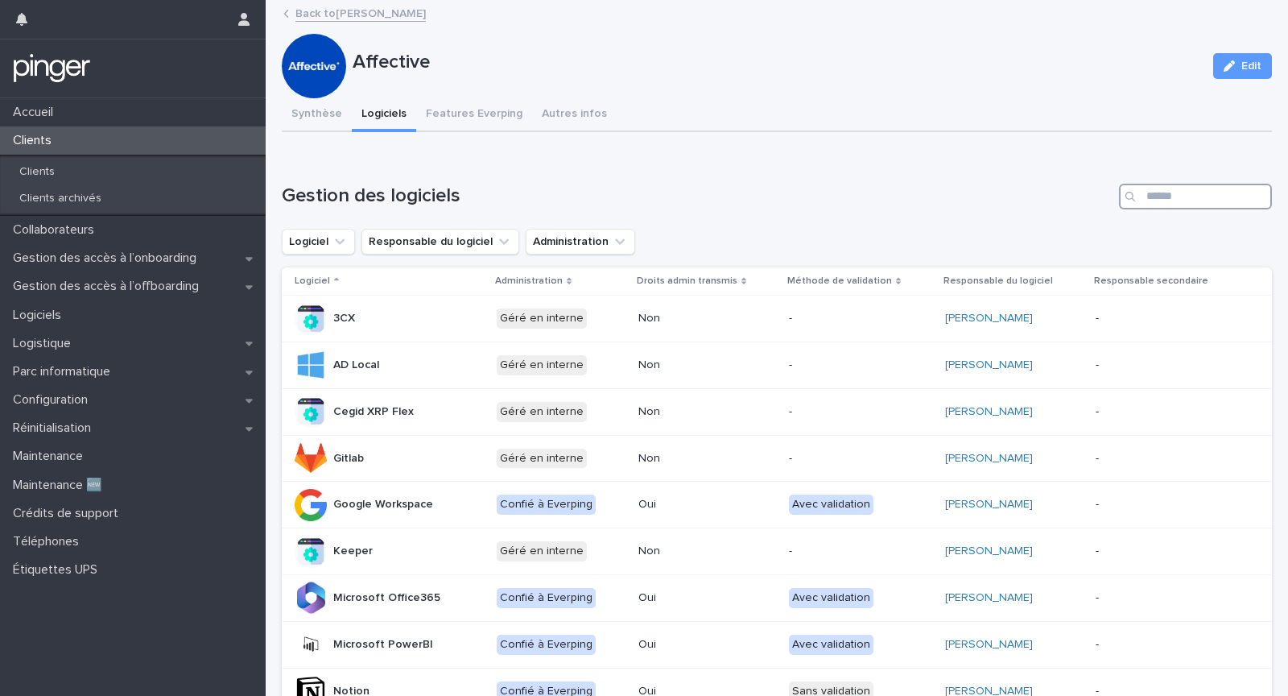
click at [1155, 193] on input "Search" at bounding box center [1195, 197] width 153 height 26
type input "***"
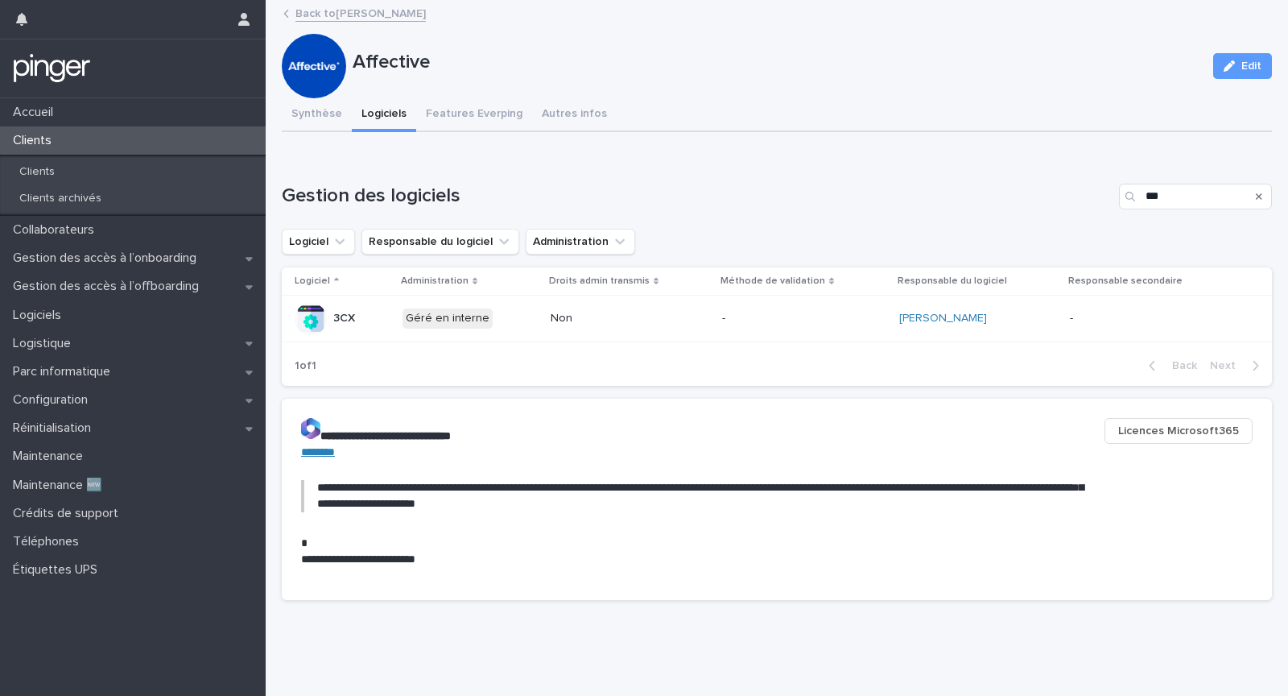
click at [929, 178] on div "Loading... Saving… Gestion des logiciels *** Logiciel Responsable du logiciel A…" at bounding box center [777, 274] width 990 height 247
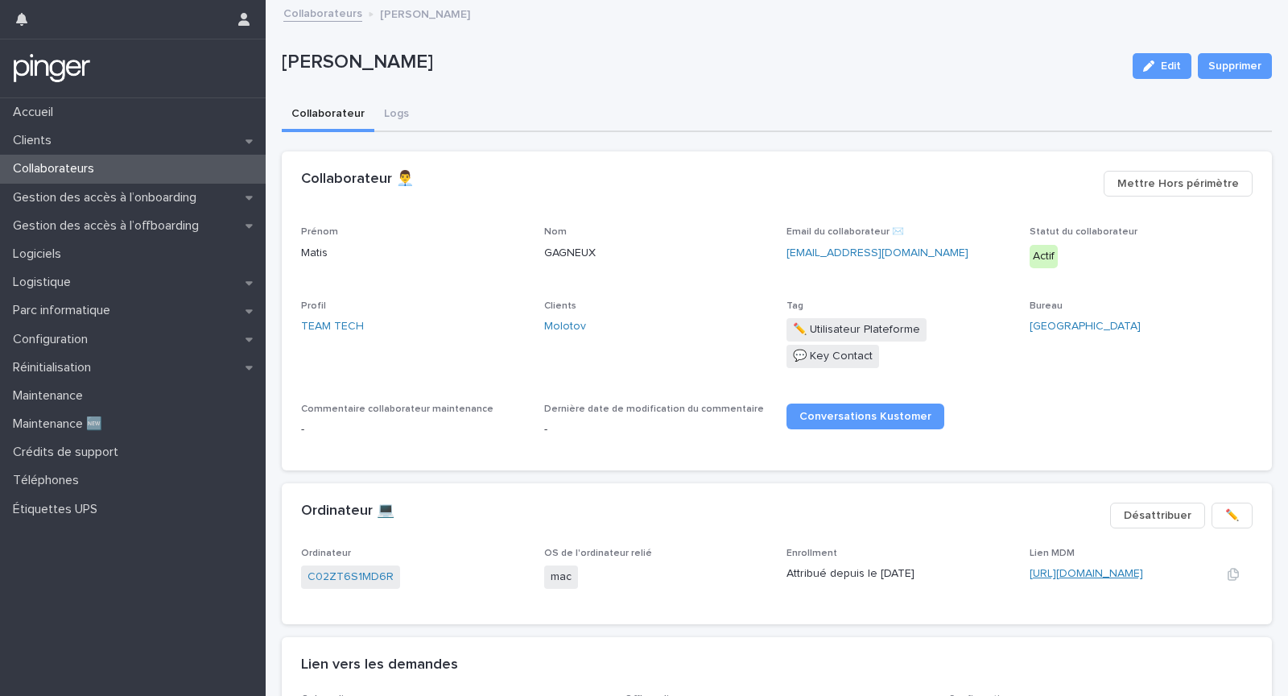
click at [1079, 570] on link "https://molotovtv.jamfcloud.com/computers.html?id=82" at bounding box center [1087, 573] width 114 height 11
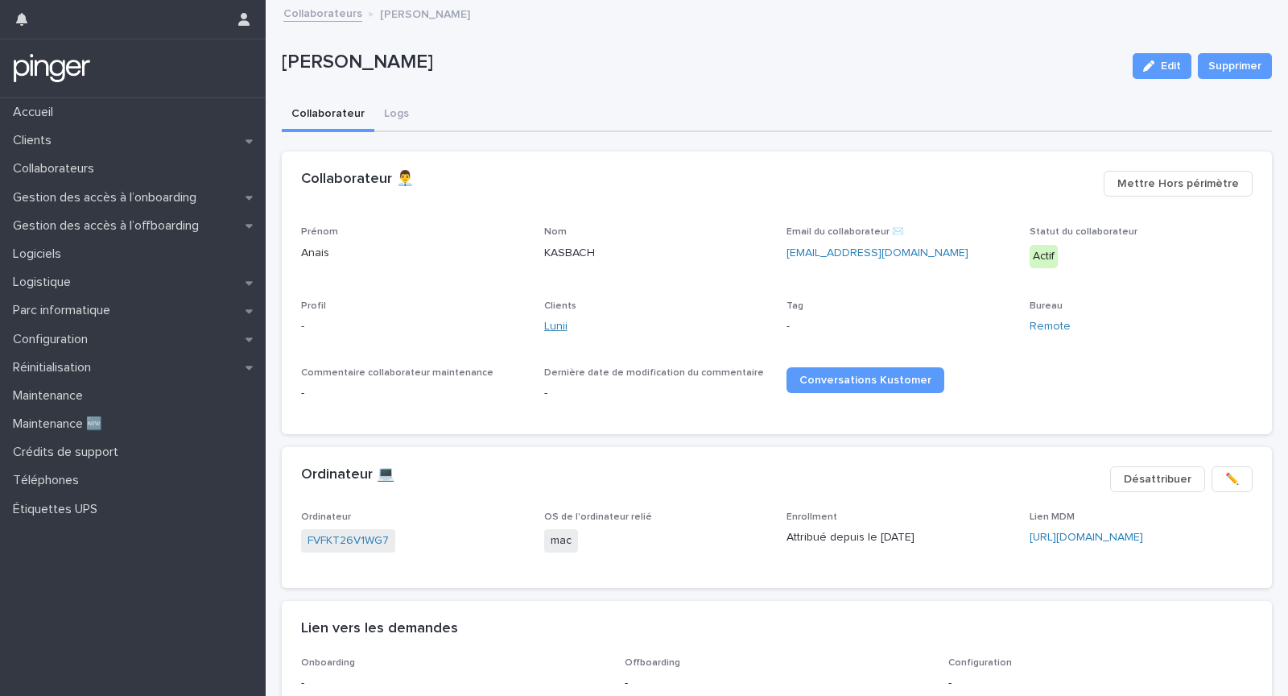
click at [560, 324] on link "Lunii" at bounding box center [555, 326] width 23 height 17
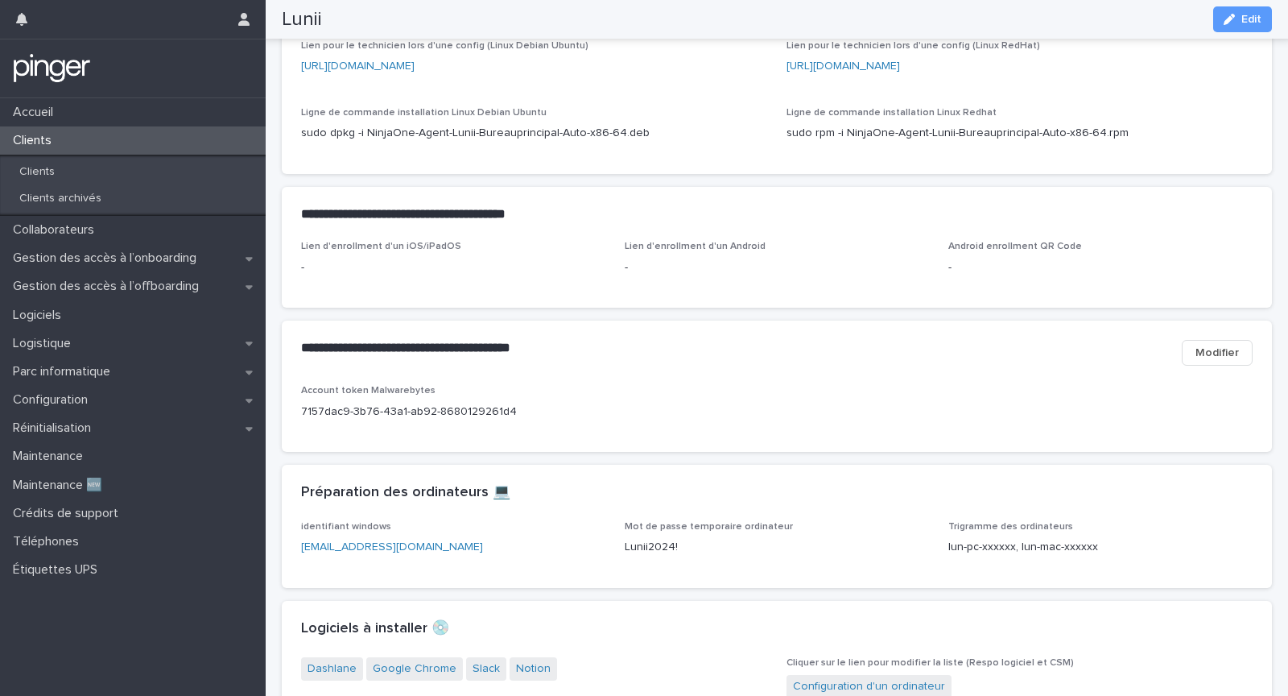
scroll to position [834, 0]
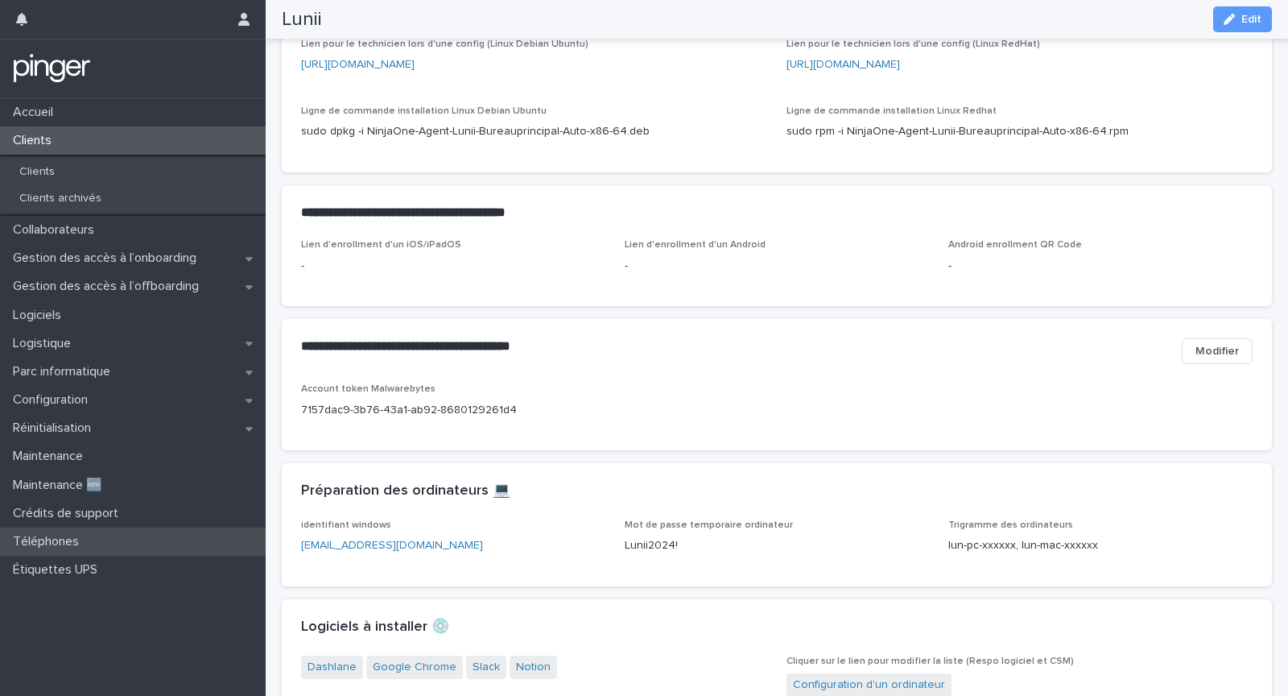
click at [120, 542] on div "Téléphones" at bounding box center [133, 541] width 266 height 28
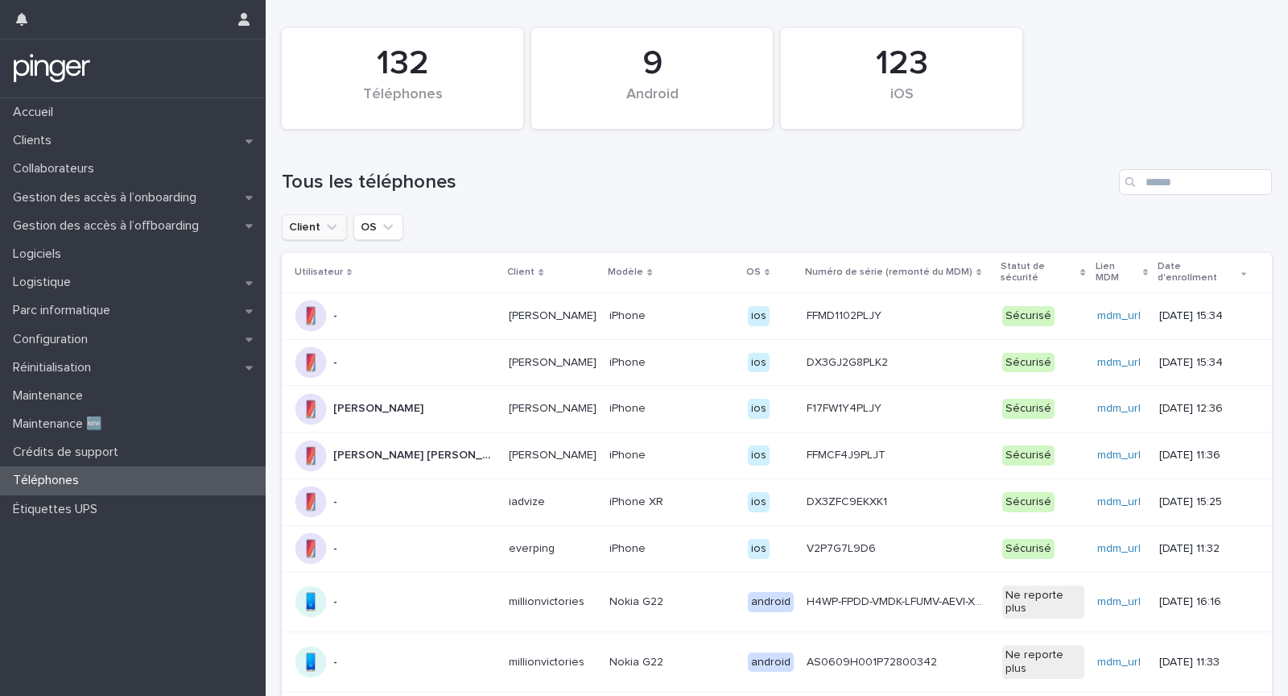
click at [324, 217] on button "Client" at bounding box center [314, 227] width 65 height 26
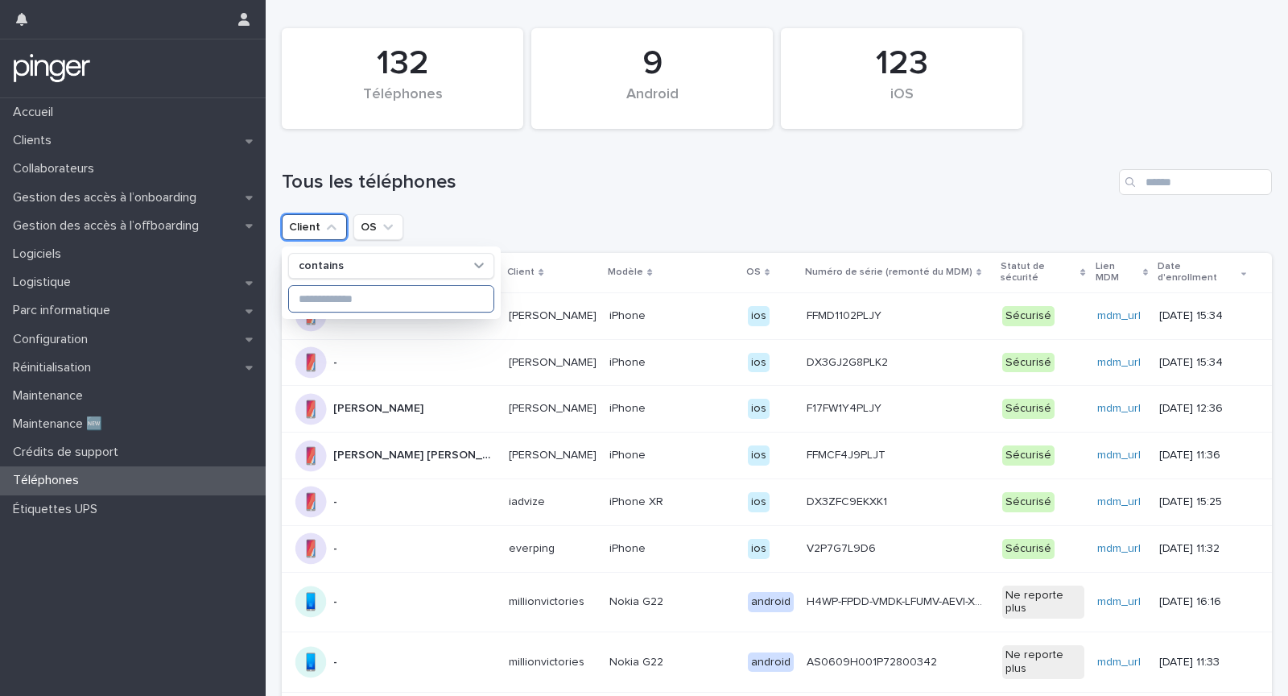
click at [340, 296] on input at bounding box center [391, 299] width 204 height 26
type input "*****"
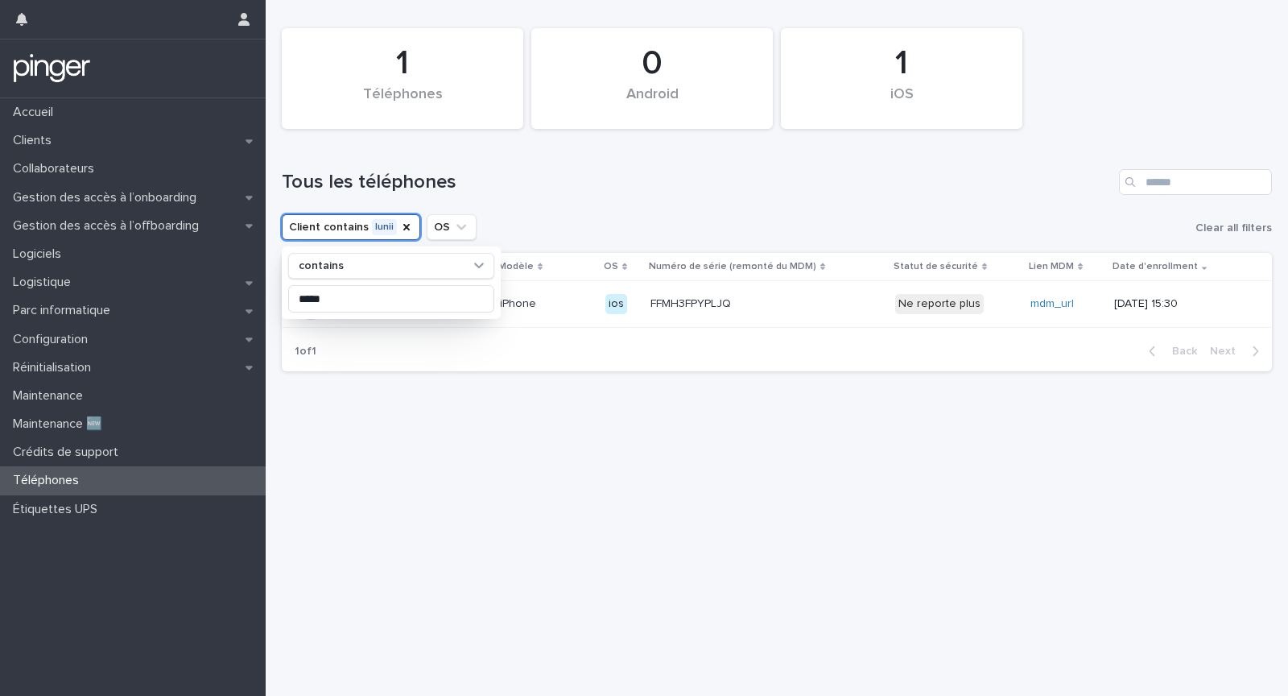
click at [669, 172] on h1 "Tous les téléphones" at bounding box center [697, 182] width 831 height 23
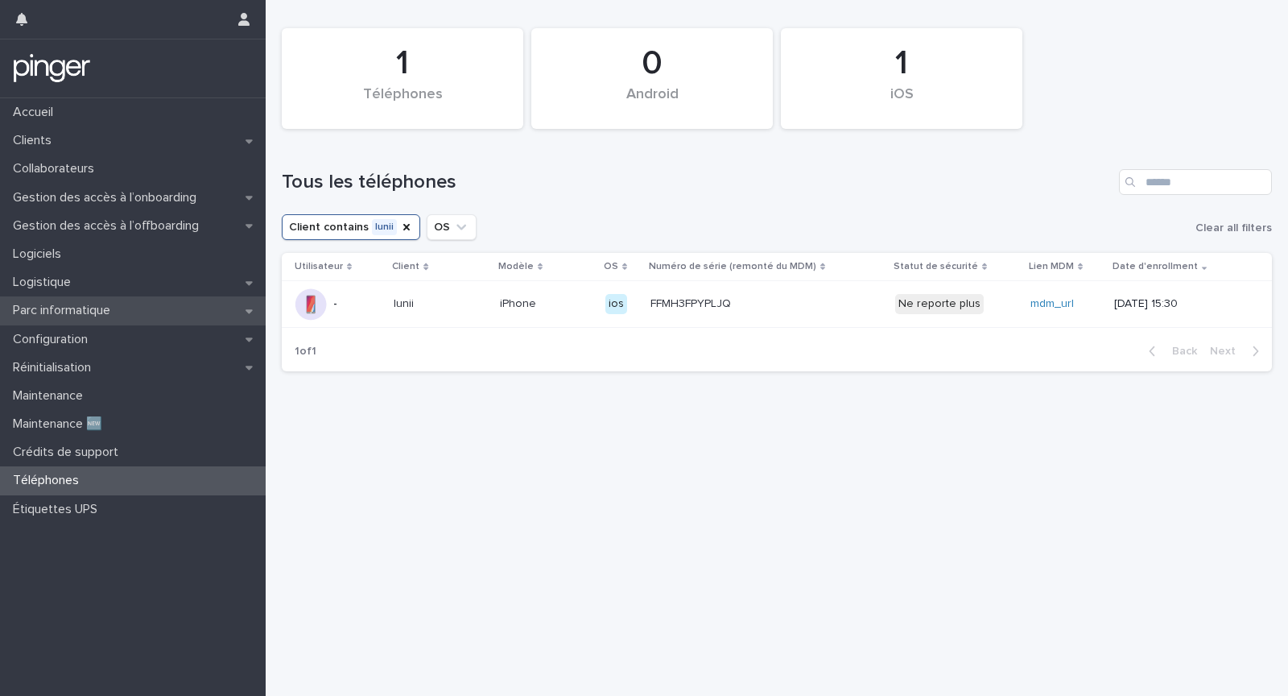
click at [68, 303] on p "Parc informatique" at bounding box center [64, 310] width 117 height 15
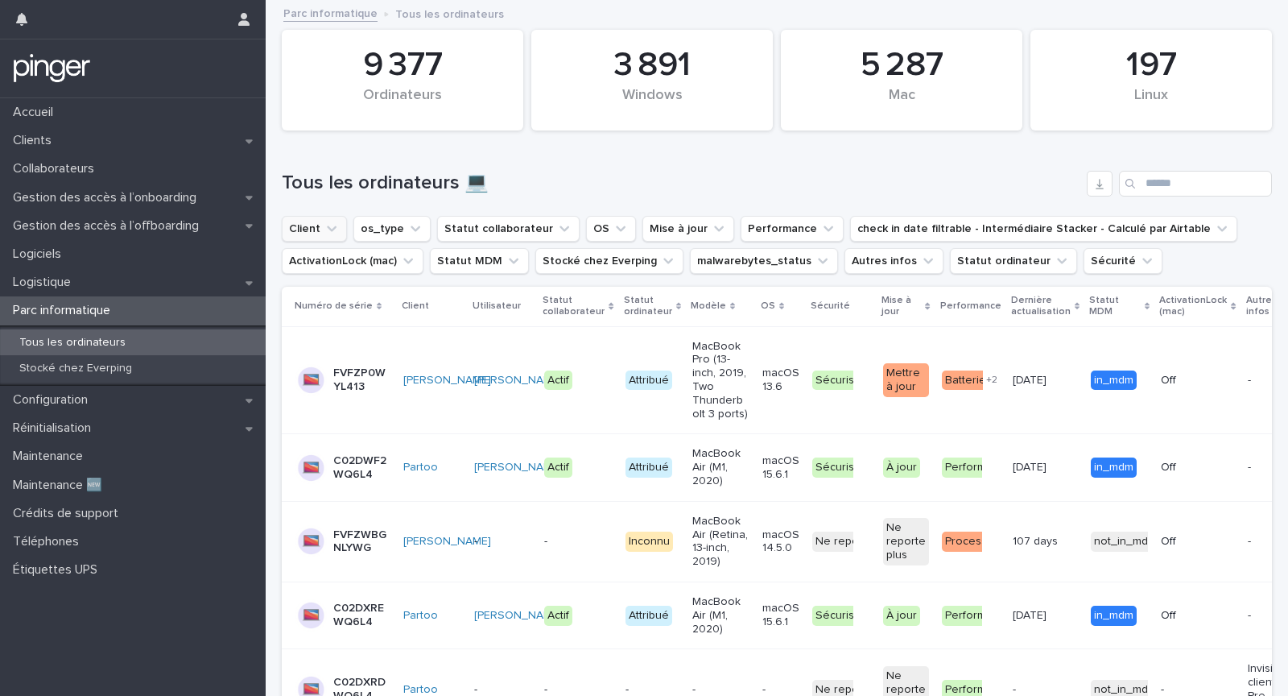
click at [324, 224] on icon "Client" at bounding box center [332, 229] width 16 height 16
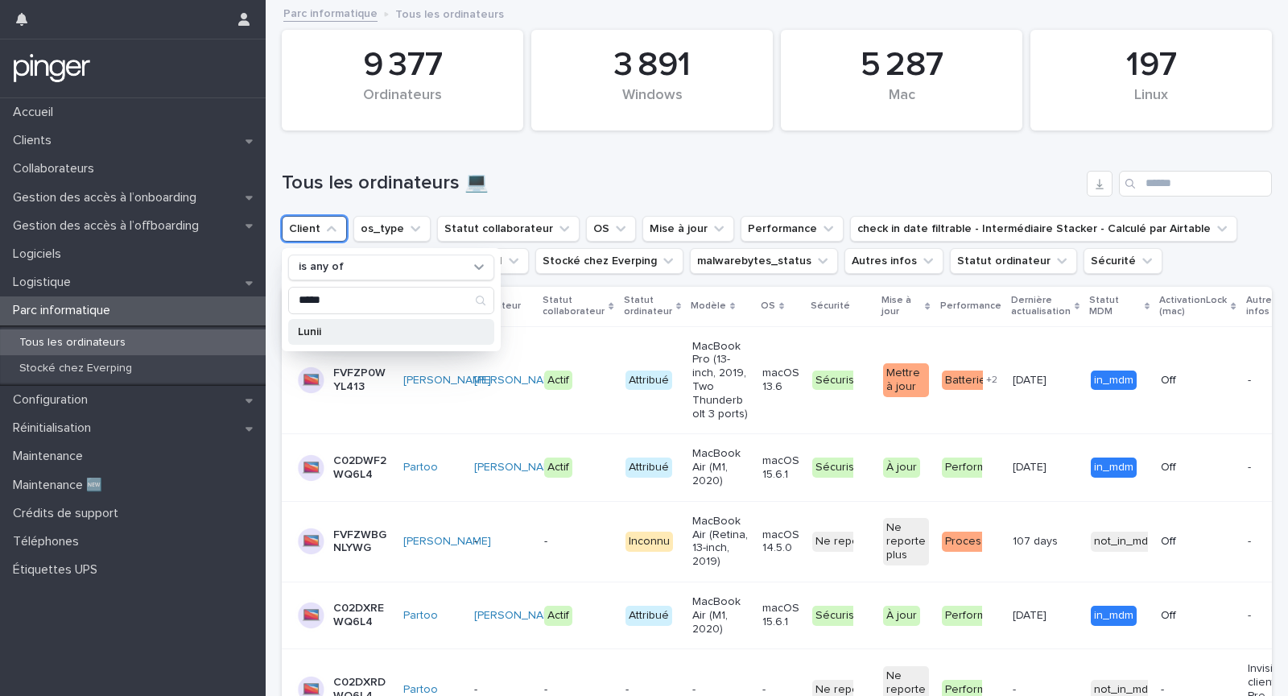
type input "*****"
click at [392, 331] on p "Lunii" at bounding box center [383, 331] width 171 height 11
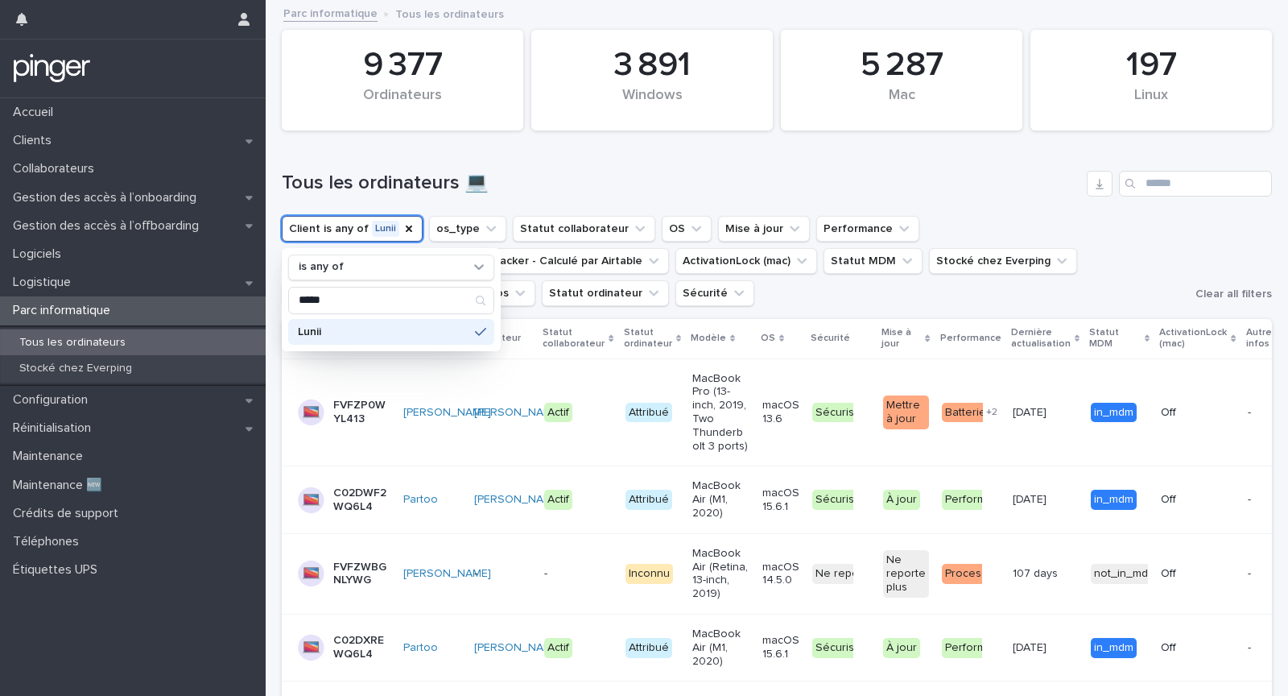
click at [642, 184] on h1 "Tous les ordinateurs 💻" at bounding box center [681, 182] width 799 height 23
